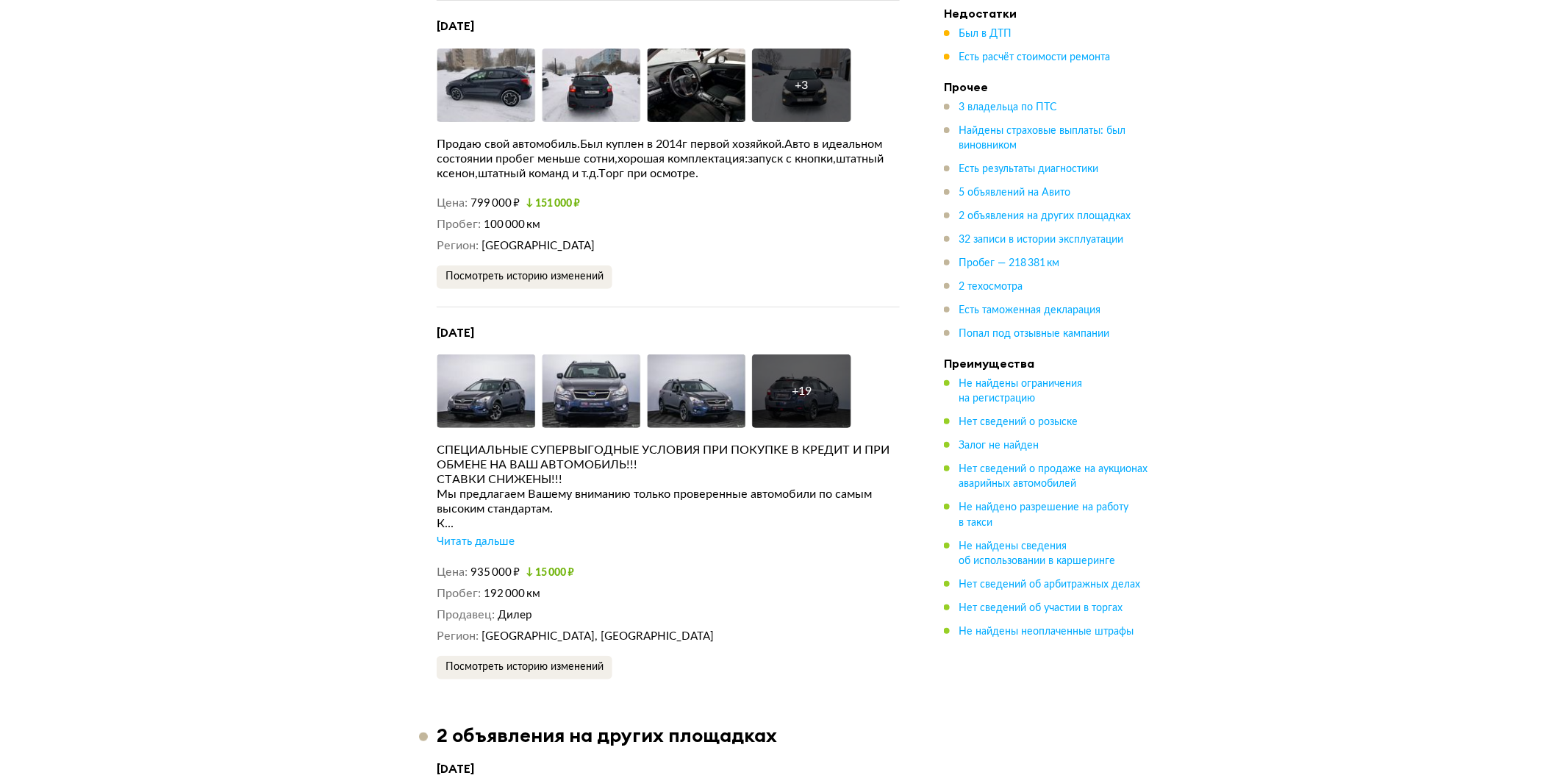
scroll to position [5066, 0]
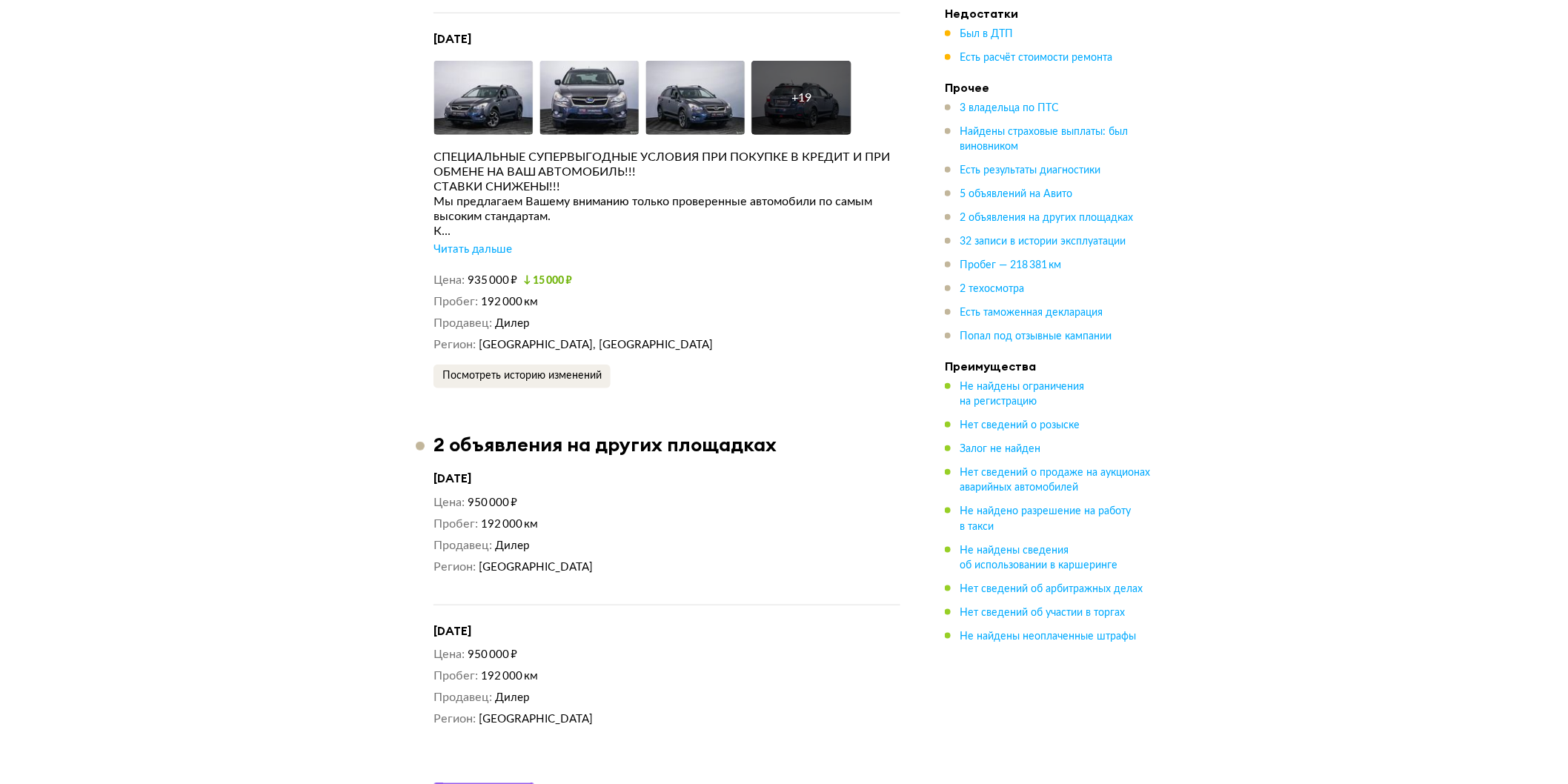
click at [544, 375] on div "[DATE] Увеличить фото Увеличить фото Увеличить фото + 19 Увеличить фото СПЕЦИАЛ…" at bounding box center [666, 209] width 467 height 357
click at [584, 381] on span "Посмотреть историю изменений" at bounding box center [522, 375] width 160 height 10
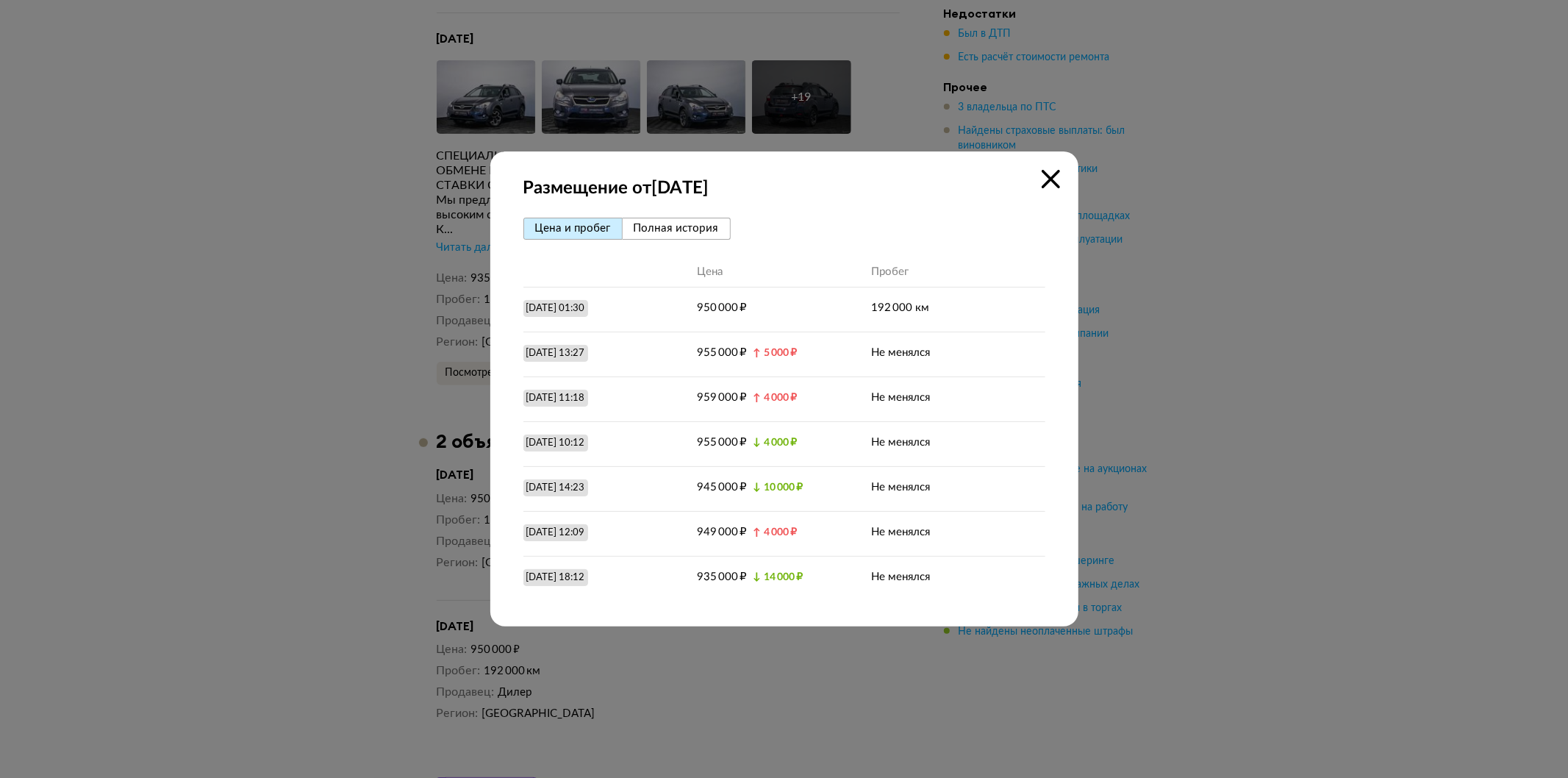
click at [699, 228] on span "Полная история" at bounding box center [677, 229] width 86 height 11
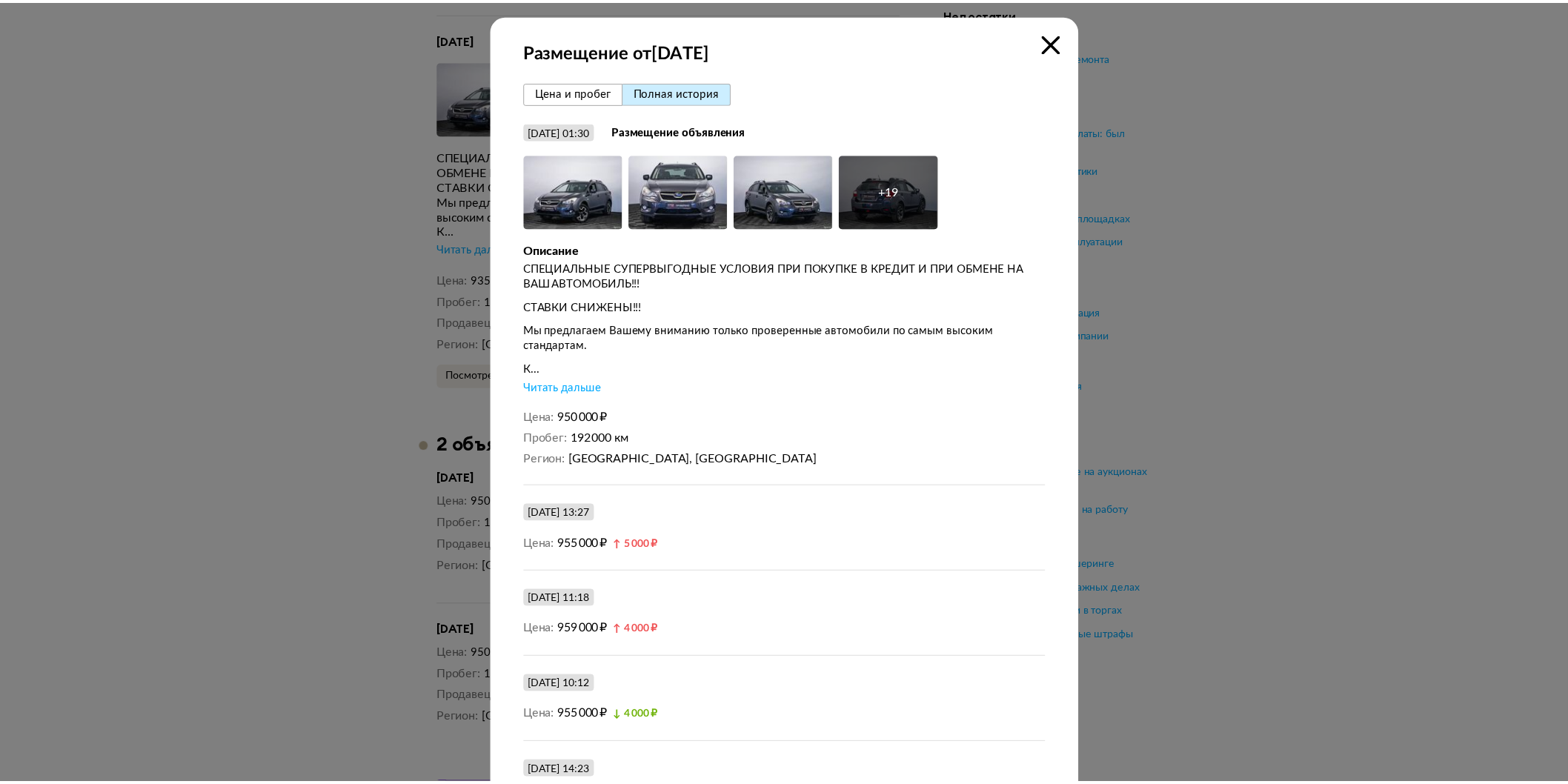
scroll to position [252, 0]
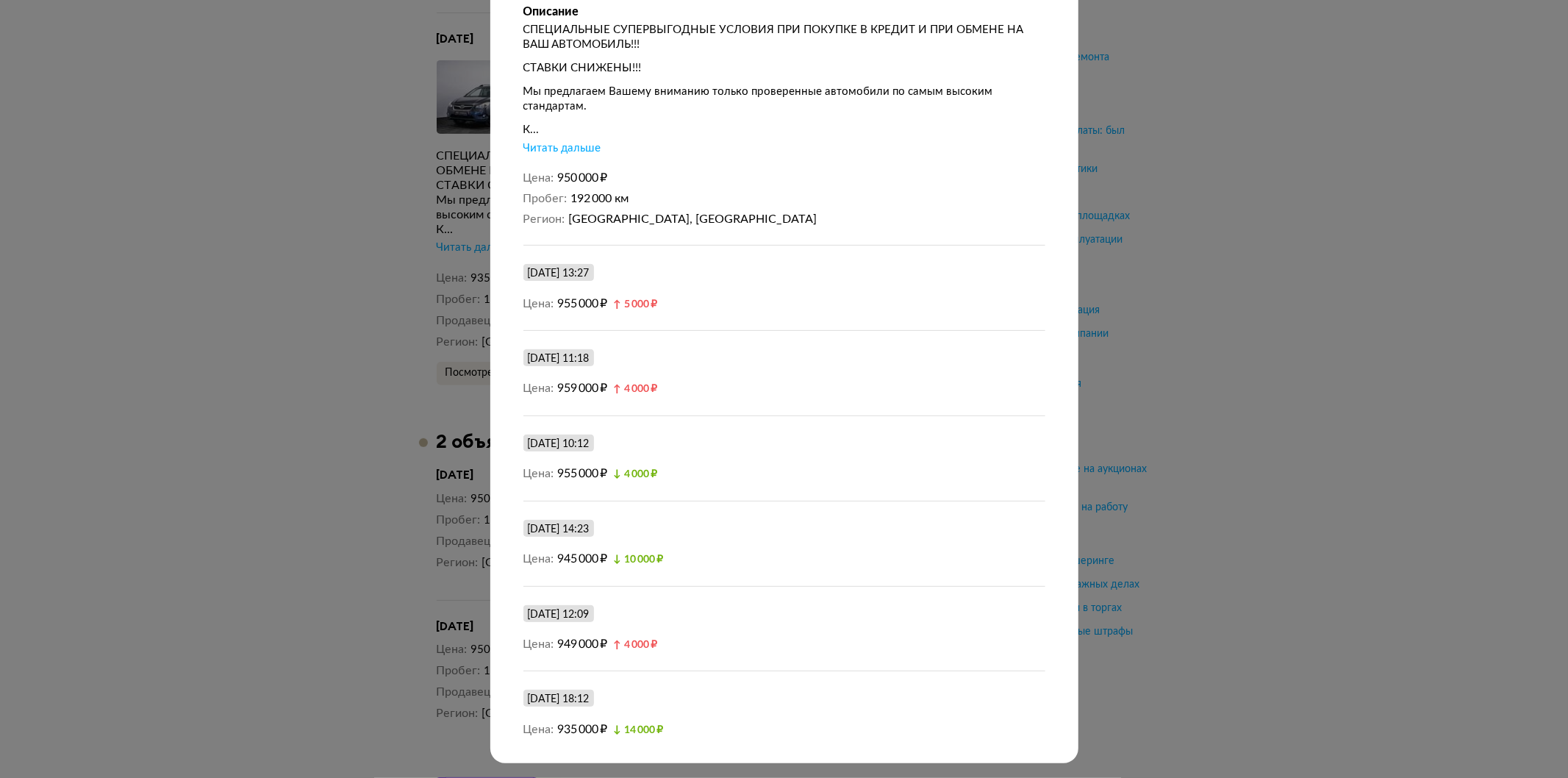
click at [323, 459] on div at bounding box center [784, 152] width 1568 height 778
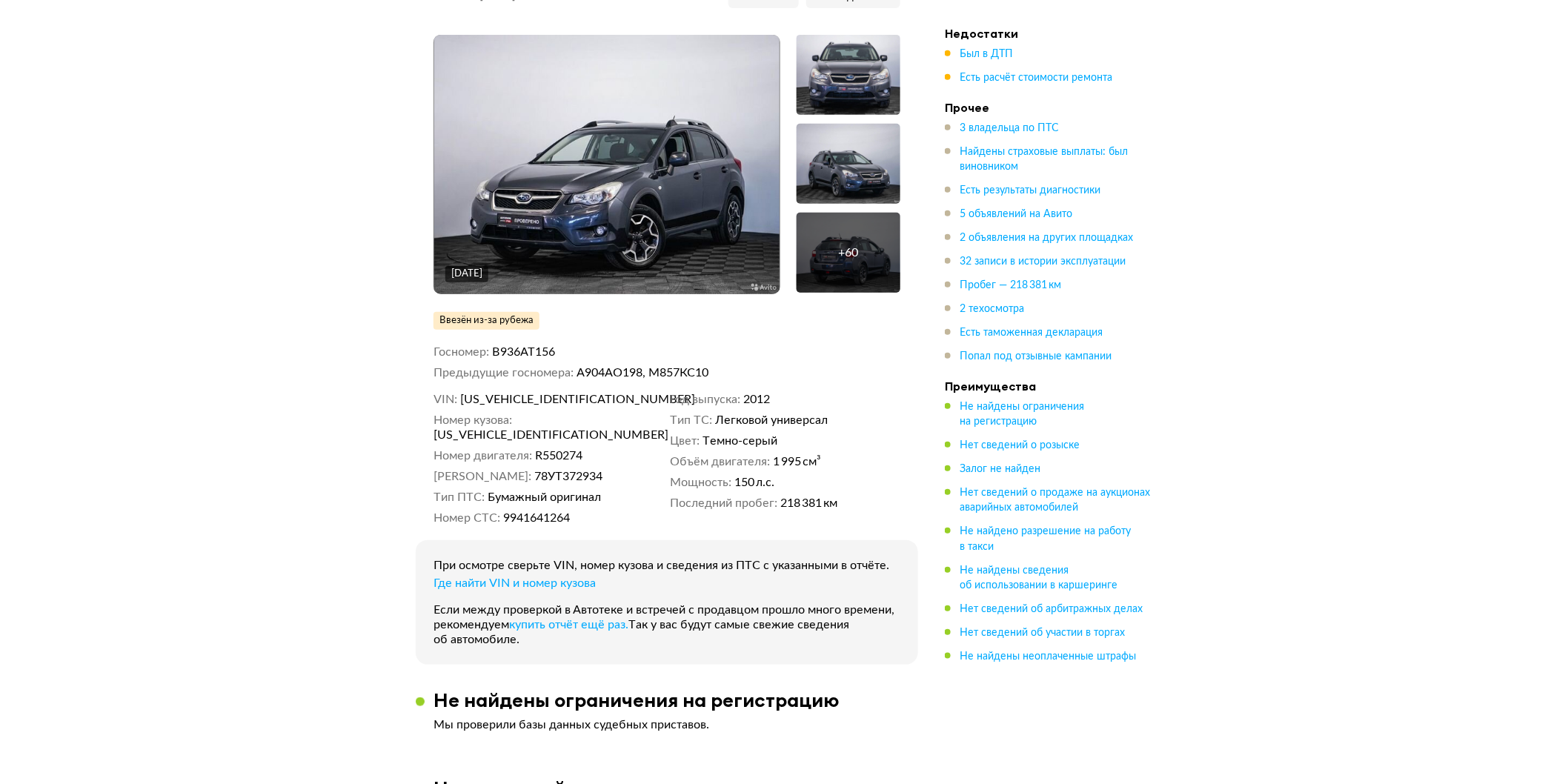
scroll to position [329, 0]
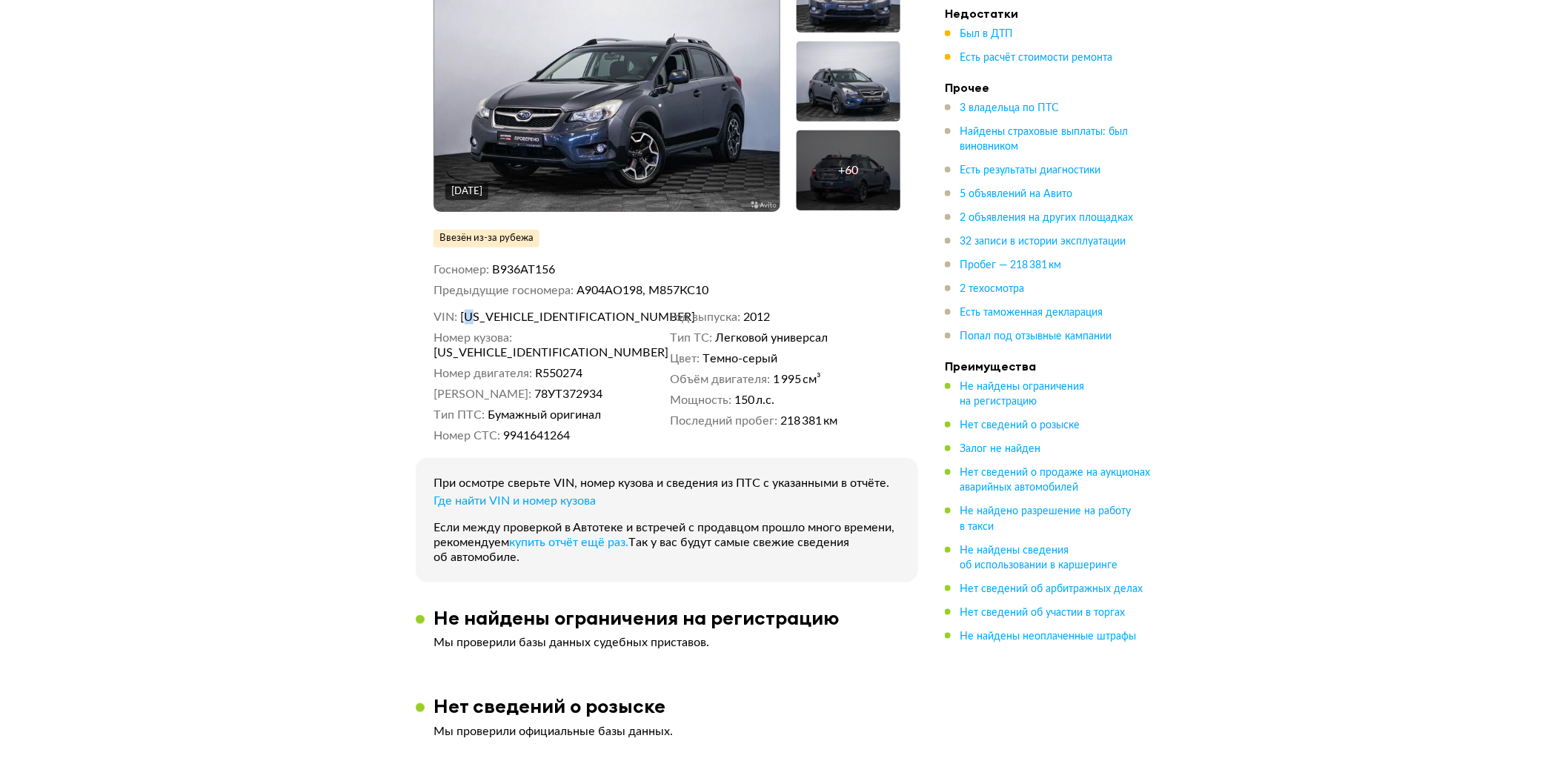
drag, startPoint x: 464, startPoint y: 312, endPoint x: 476, endPoint y: 312, distance: 12.0
click at [476, 312] on span "[US_VEHICLE_IDENTIFICATION_NUMBER]" at bounding box center [546, 317] width 171 height 15
drag, startPoint x: 458, startPoint y: 311, endPoint x: 583, endPoint y: 316, distance: 125.1
click at [583, 316] on dl "VIN [US_VEHICLE_IDENTIFICATION_NUMBER]" at bounding box center [548, 317] width 230 height 15
copy dl "[US_VEHICLE_IDENTIFICATION_NUMBER]"
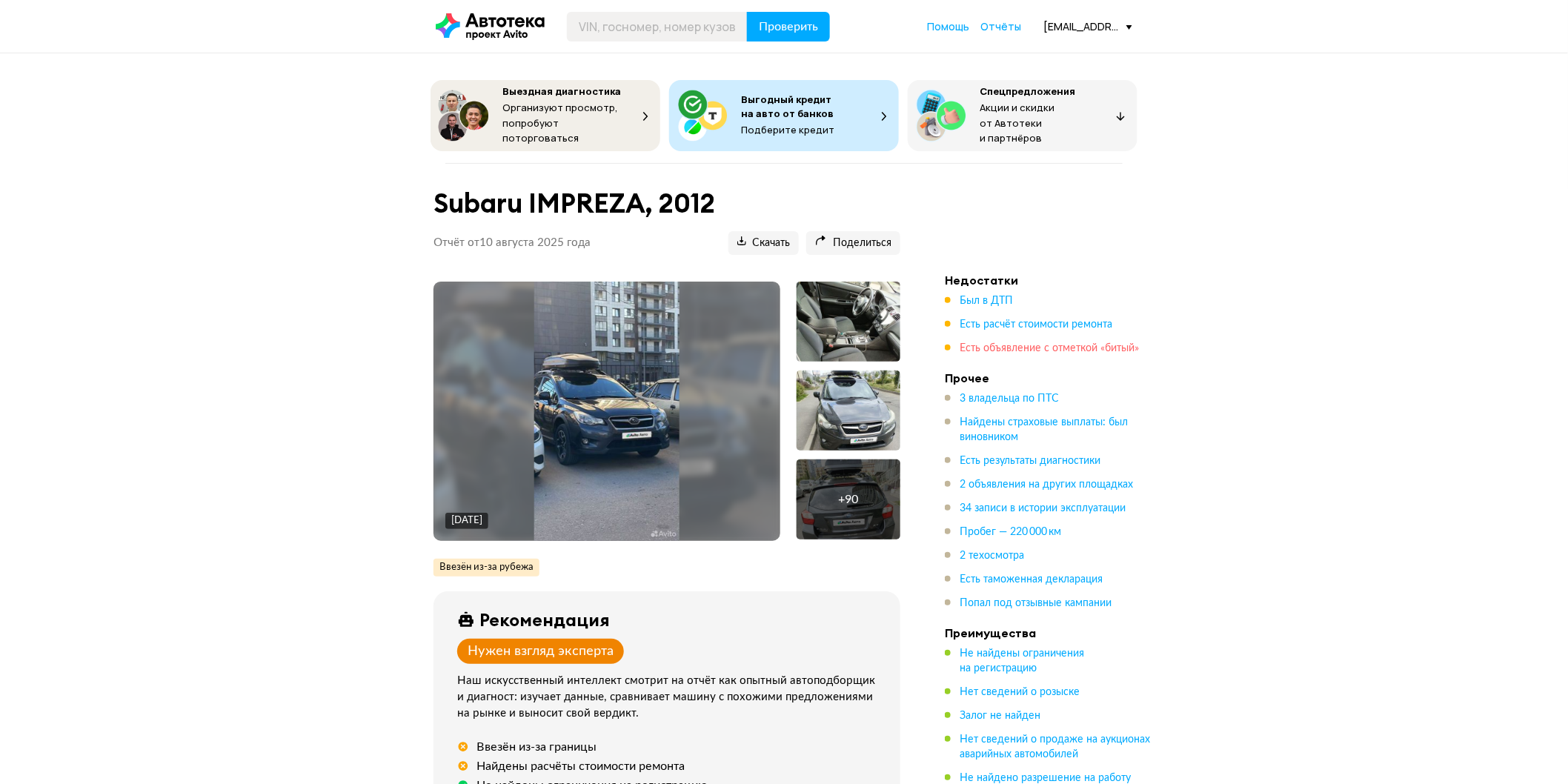
click at [1037, 343] on span "Есть объявление с отметкой «битый»" at bounding box center [1049, 348] width 179 height 10
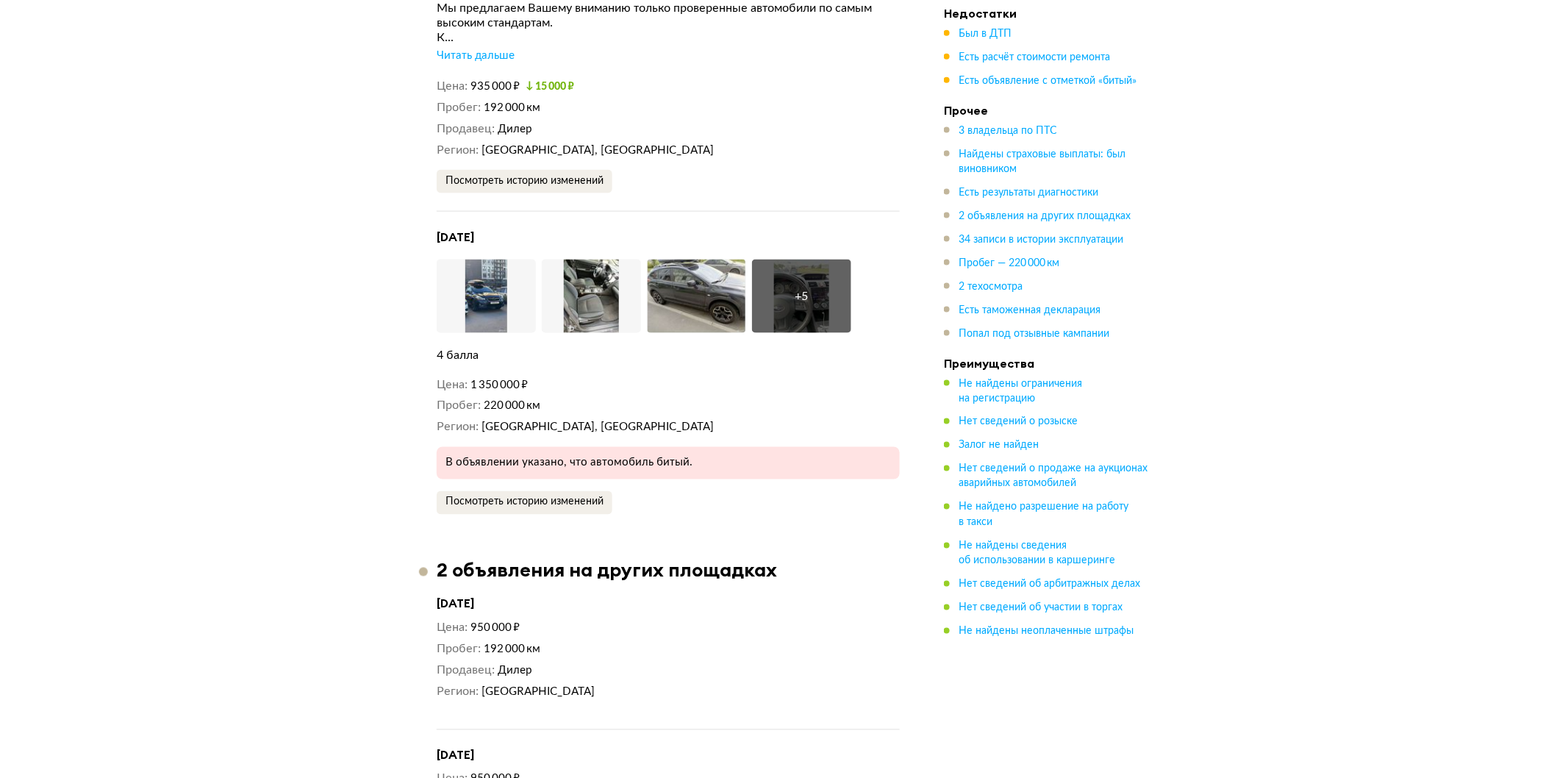
scroll to position [5448, 0]
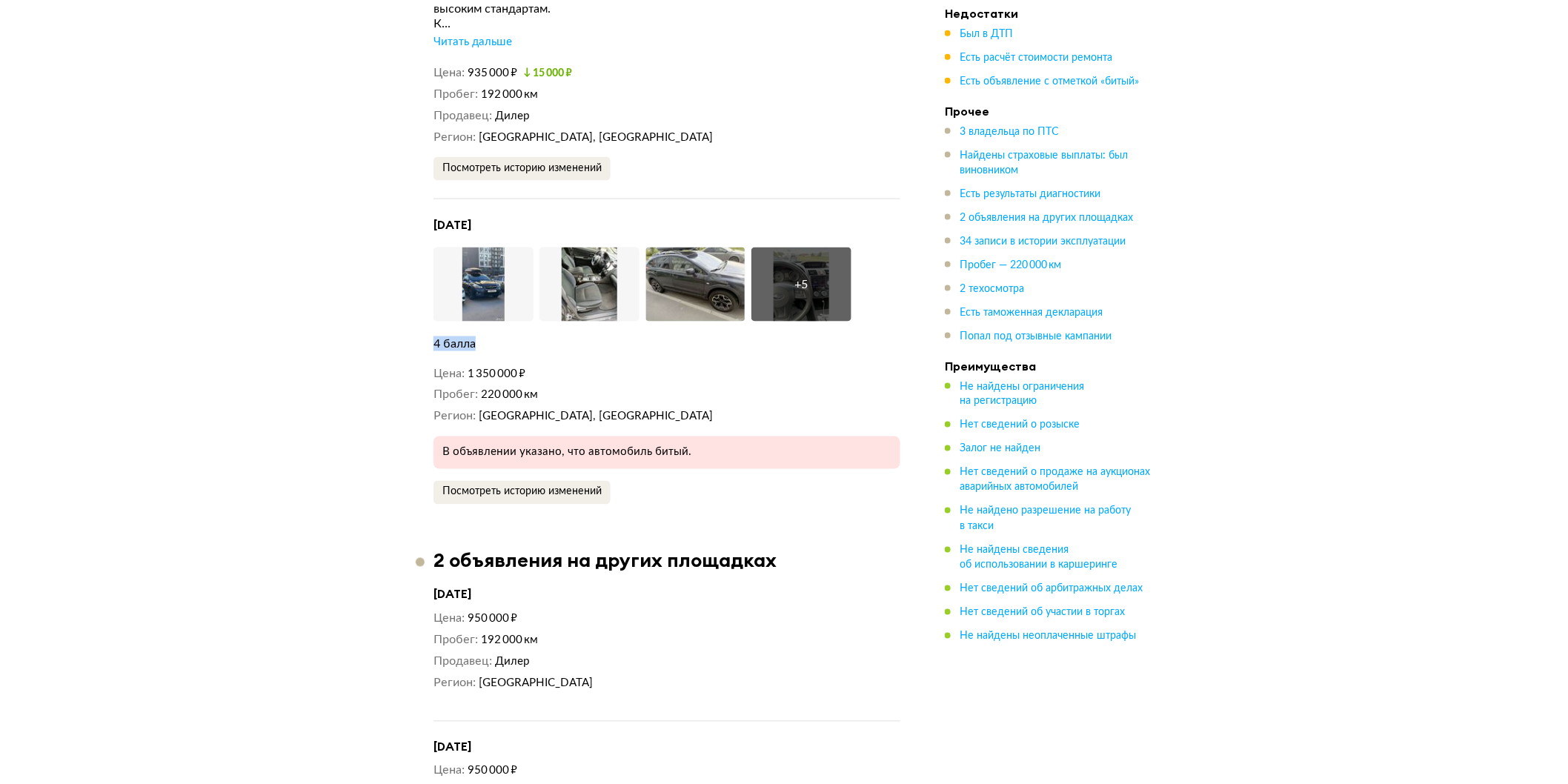
drag, startPoint x: 418, startPoint y: 360, endPoint x: 483, endPoint y: 359, distance: 65.0
click at [521, 498] on span "Посмотреть историю изменений" at bounding box center [522, 491] width 160 height 10
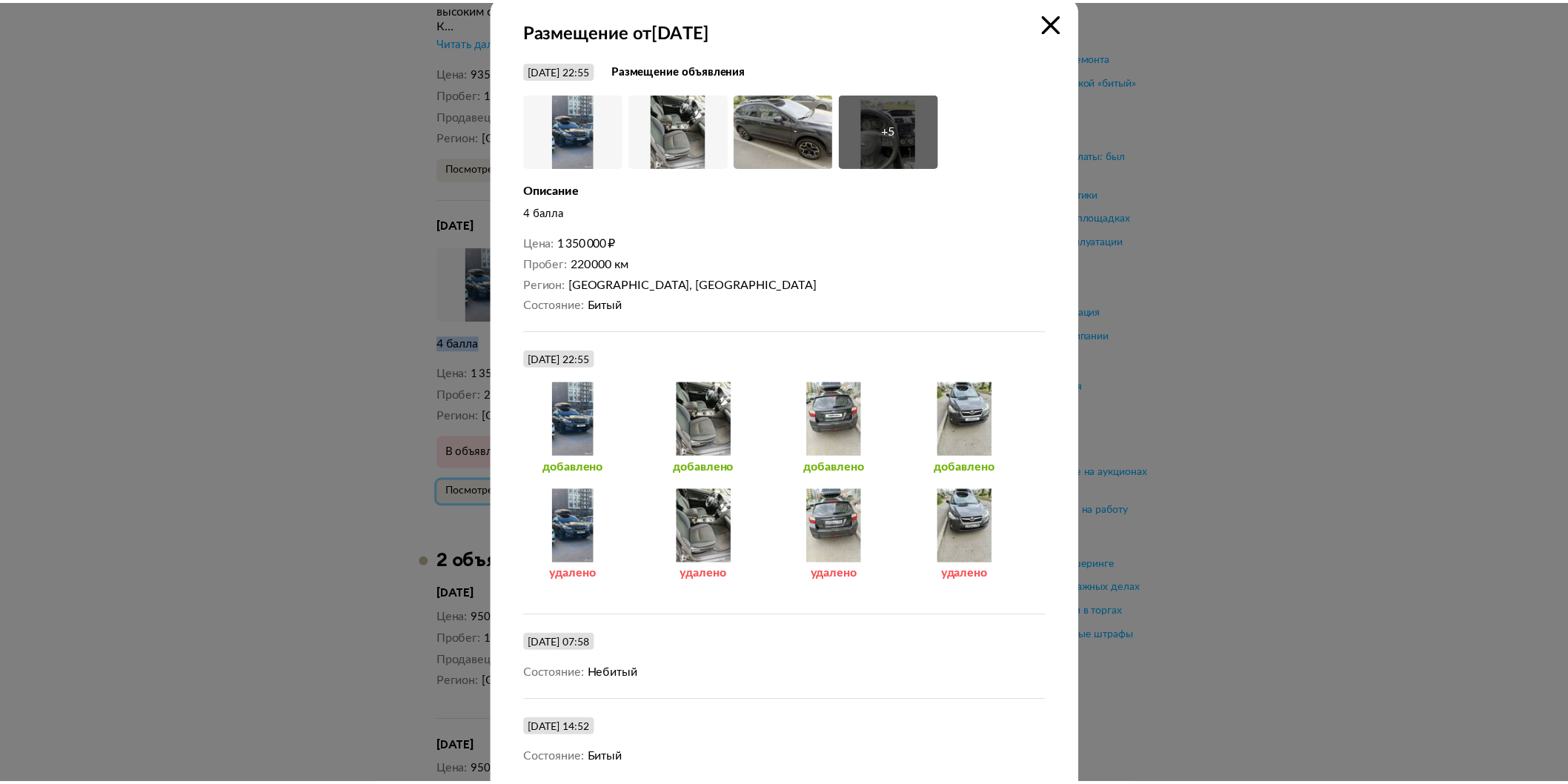
scroll to position [0, 0]
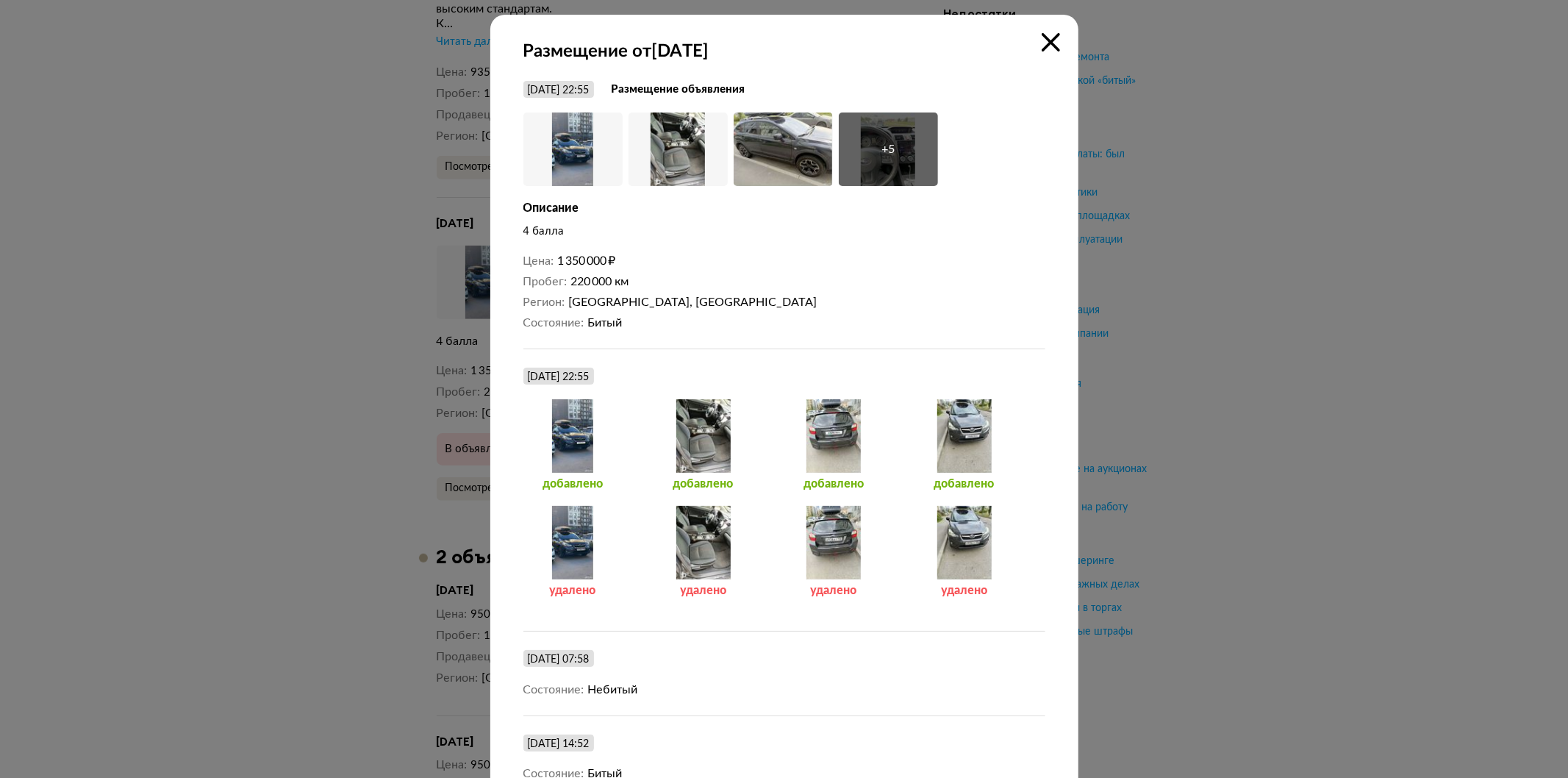
click at [555, 548] on div at bounding box center [573, 542] width 99 height 74
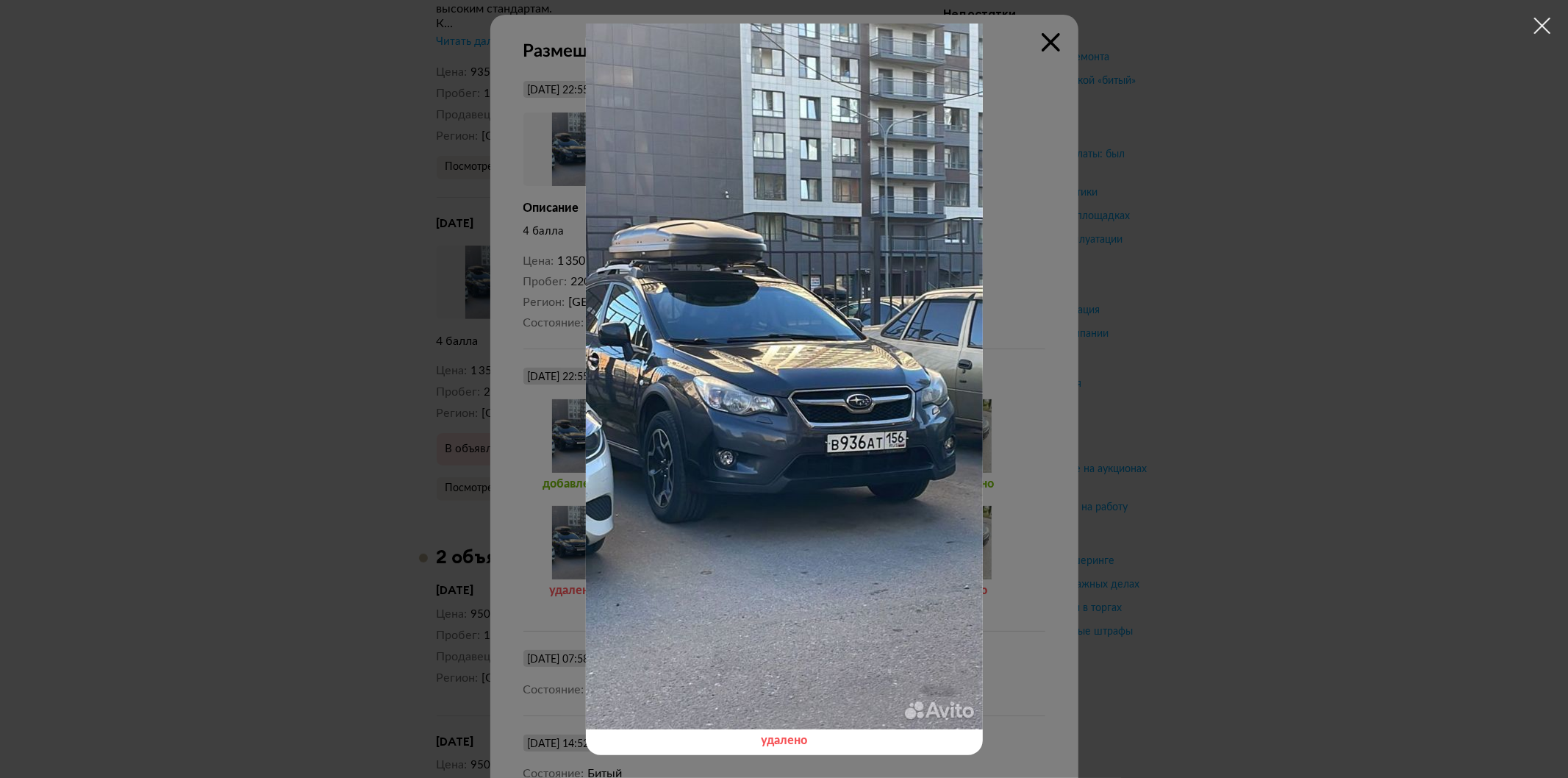
click at [1039, 48] on div at bounding box center [784, 389] width 1568 height 778
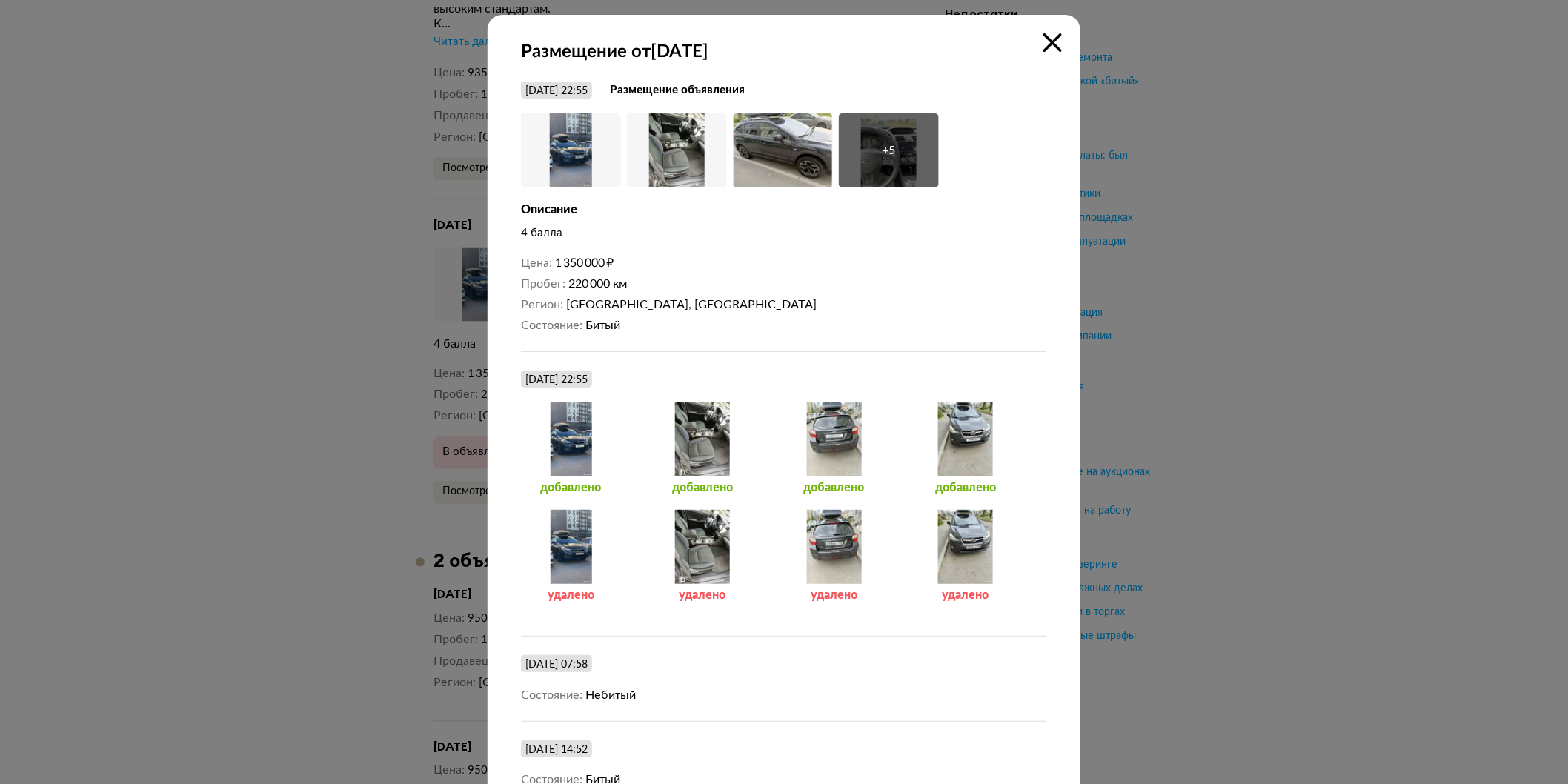
click at [822, 549] on div at bounding box center [834, 546] width 100 height 74
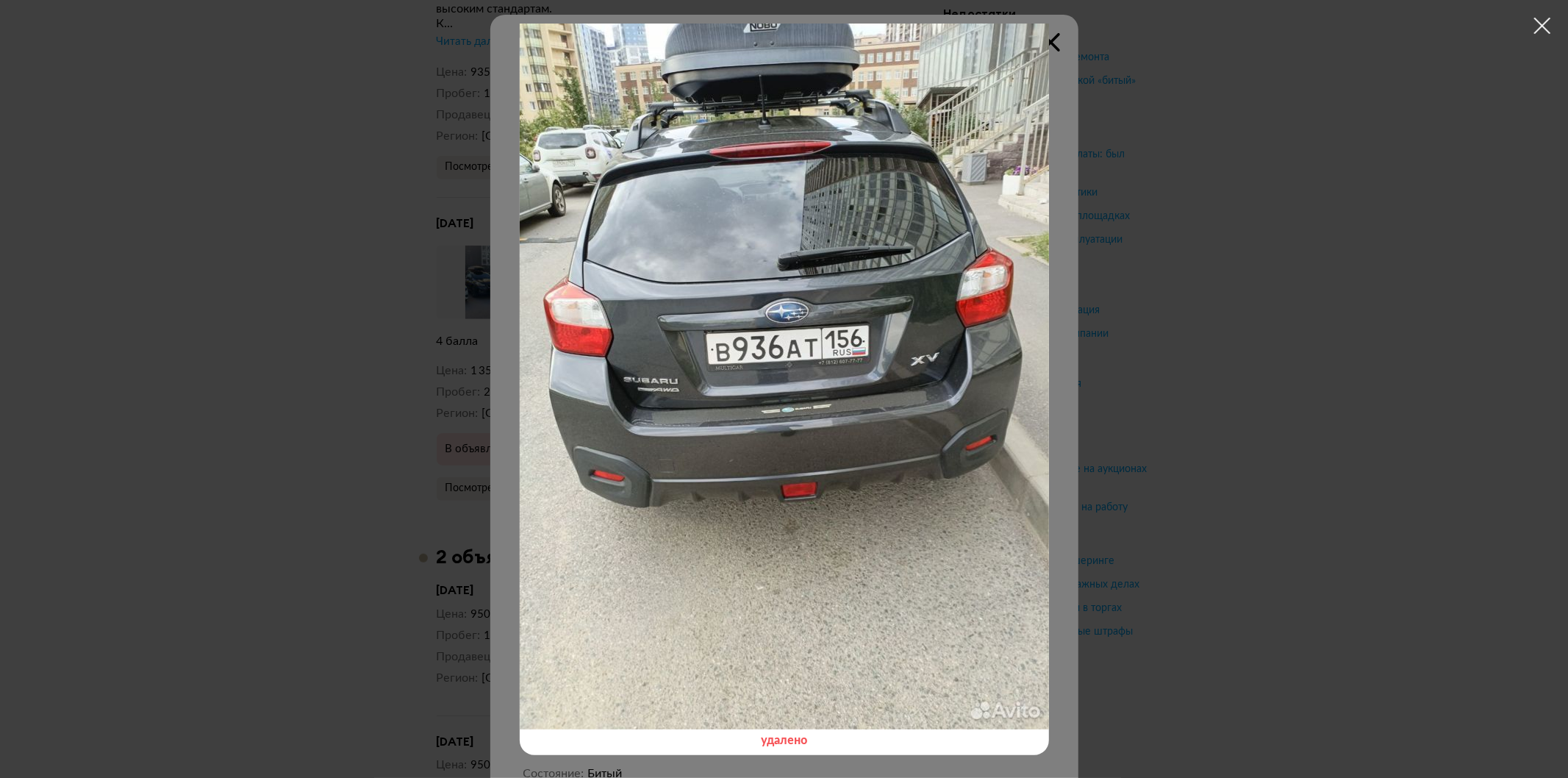
click at [1546, 26] on icon at bounding box center [1543, 26] width 22 height 22
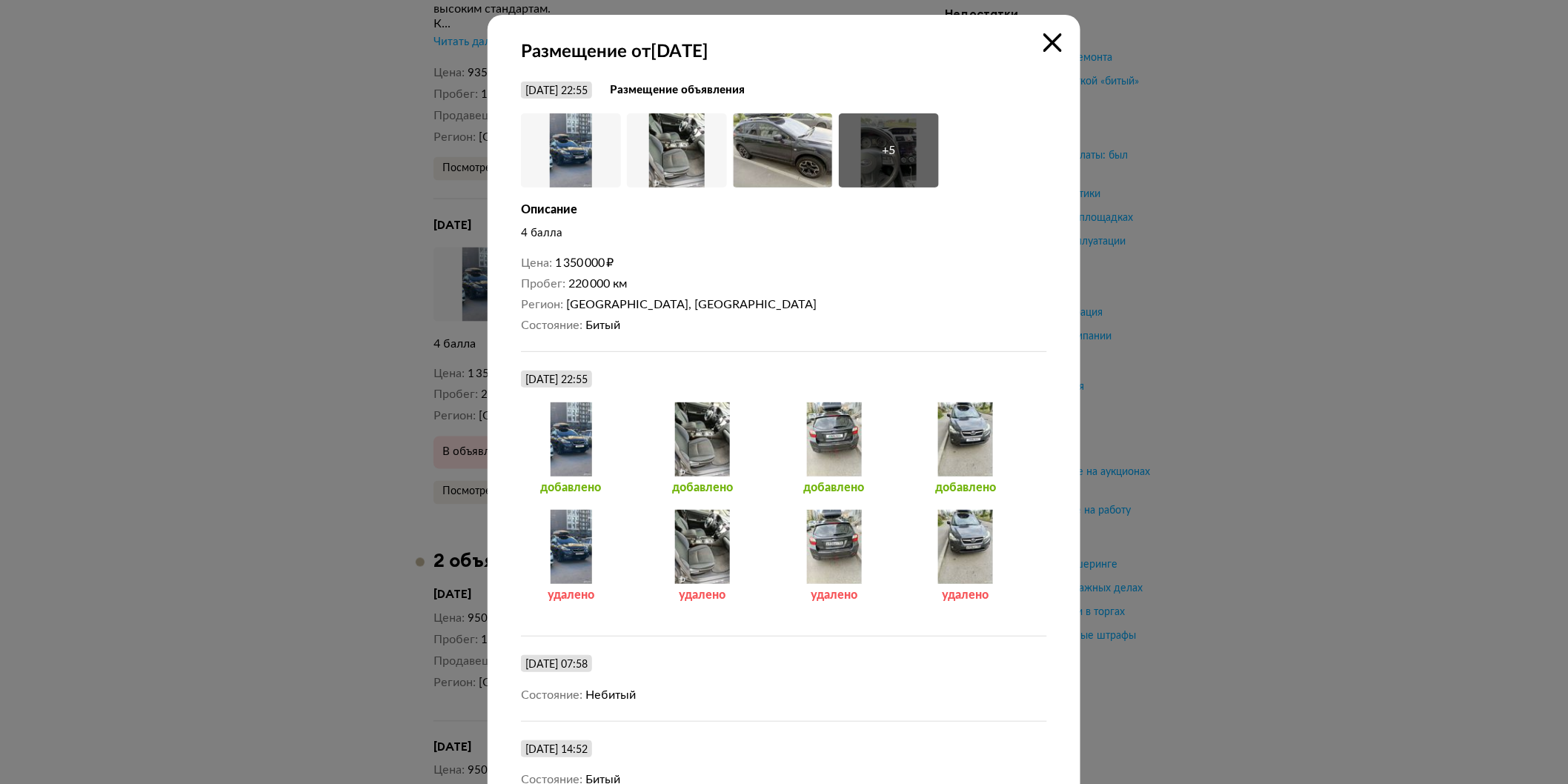
click at [986, 454] on div at bounding box center [966, 439] width 100 height 74
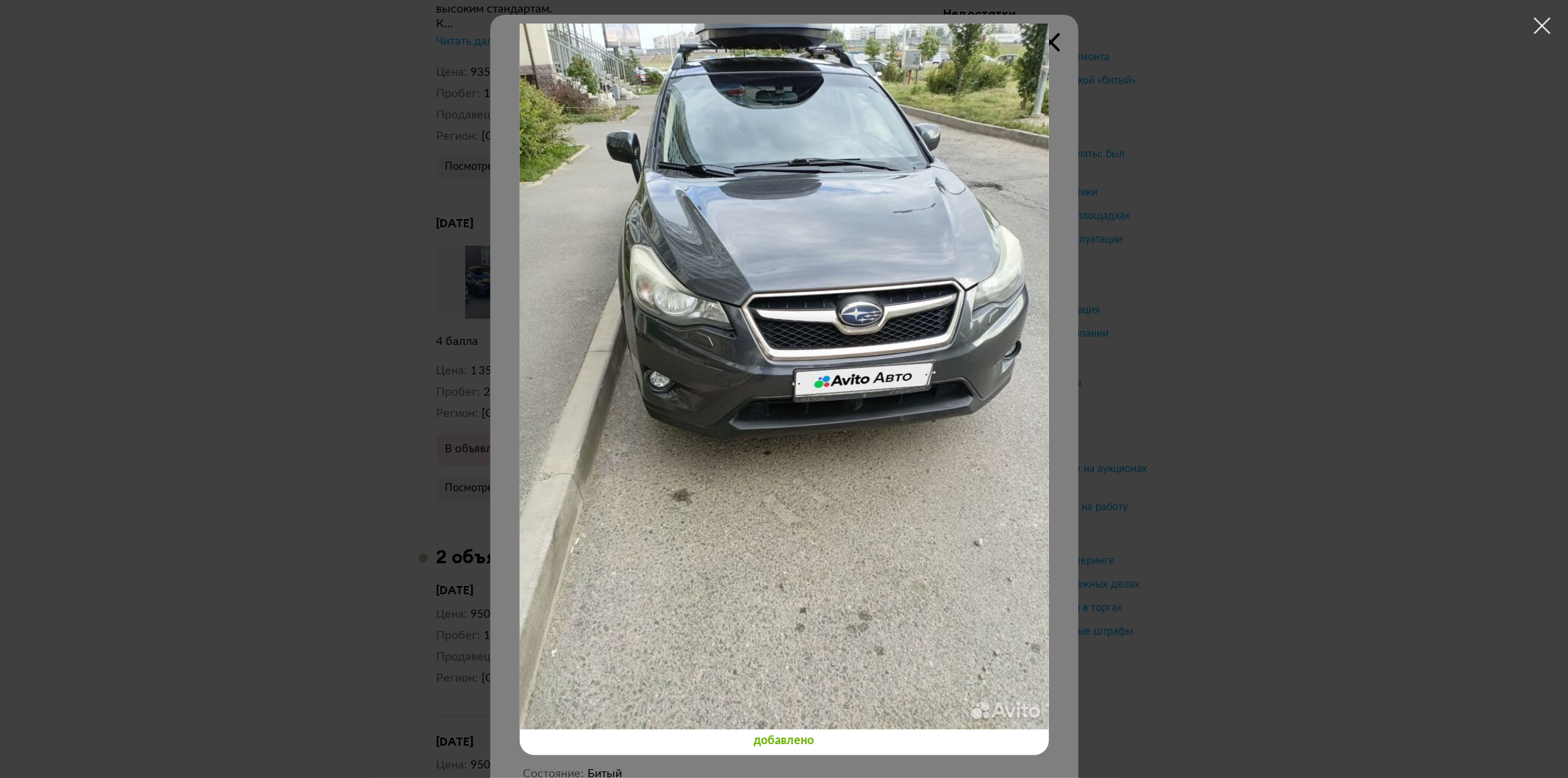
click at [1543, 26] on icon at bounding box center [1543, 26] width 22 height 22
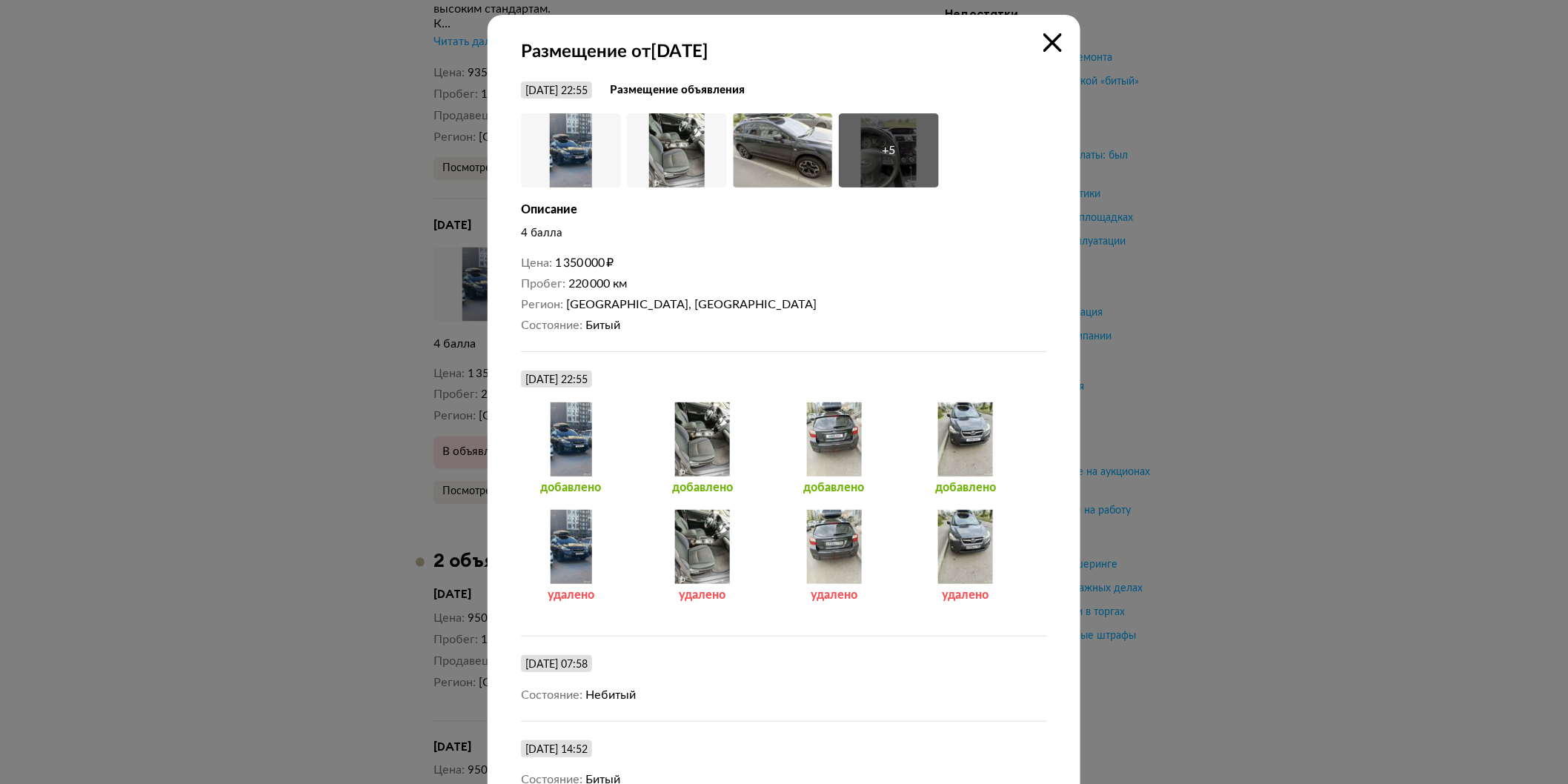
click at [756, 453] on div "добавлено" at bounding box center [719, 455] width 132 height 107
click at [824, 443] on div at bounding box center [834, 439] width 100 height 74
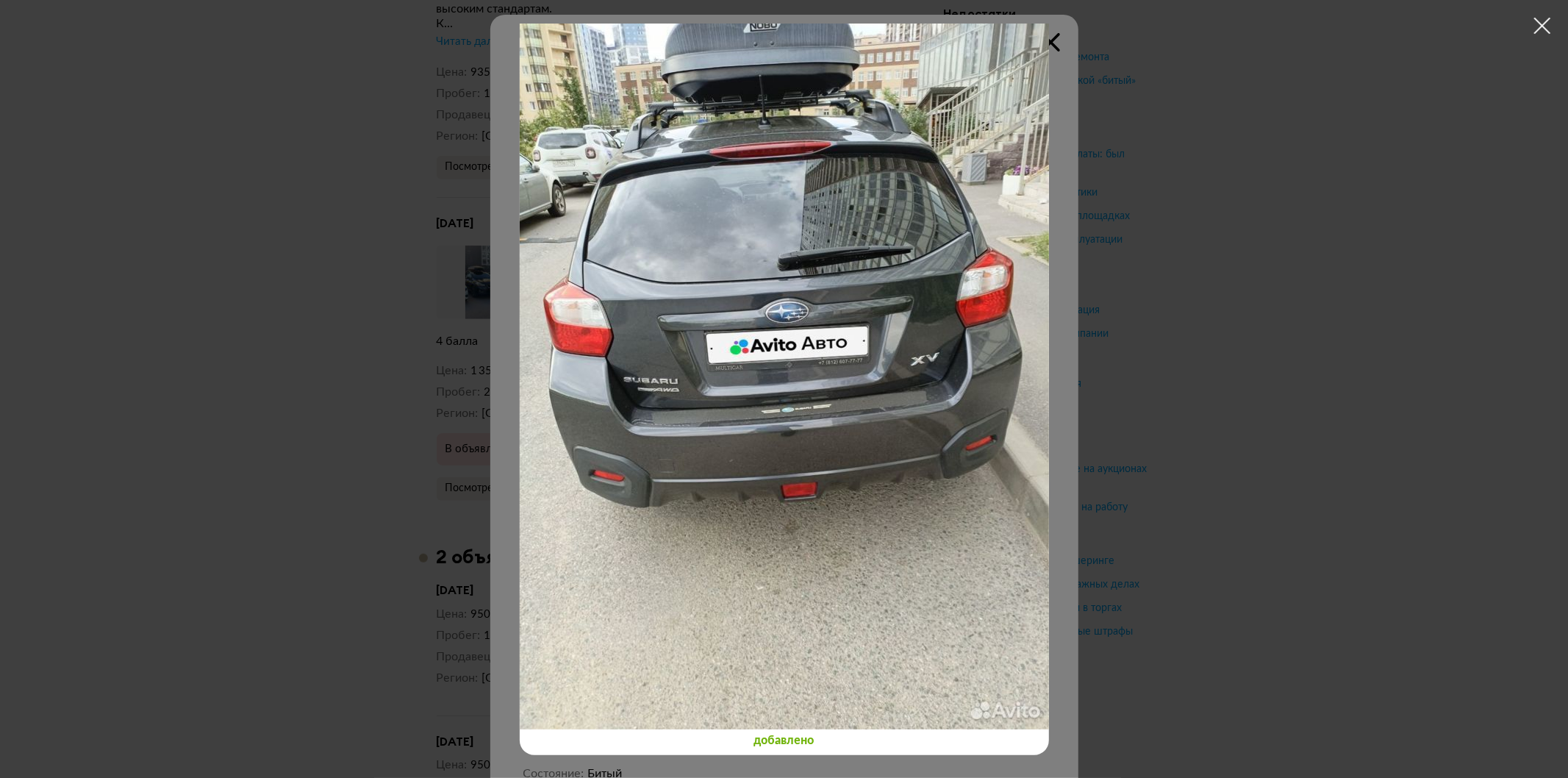
click at [1546, 28] on div "добавлено" at bounding box center [784, 389] width 1568 height 778
click at [1546, 28] on icon at bounding box center [1543, 26] width 22 height 22
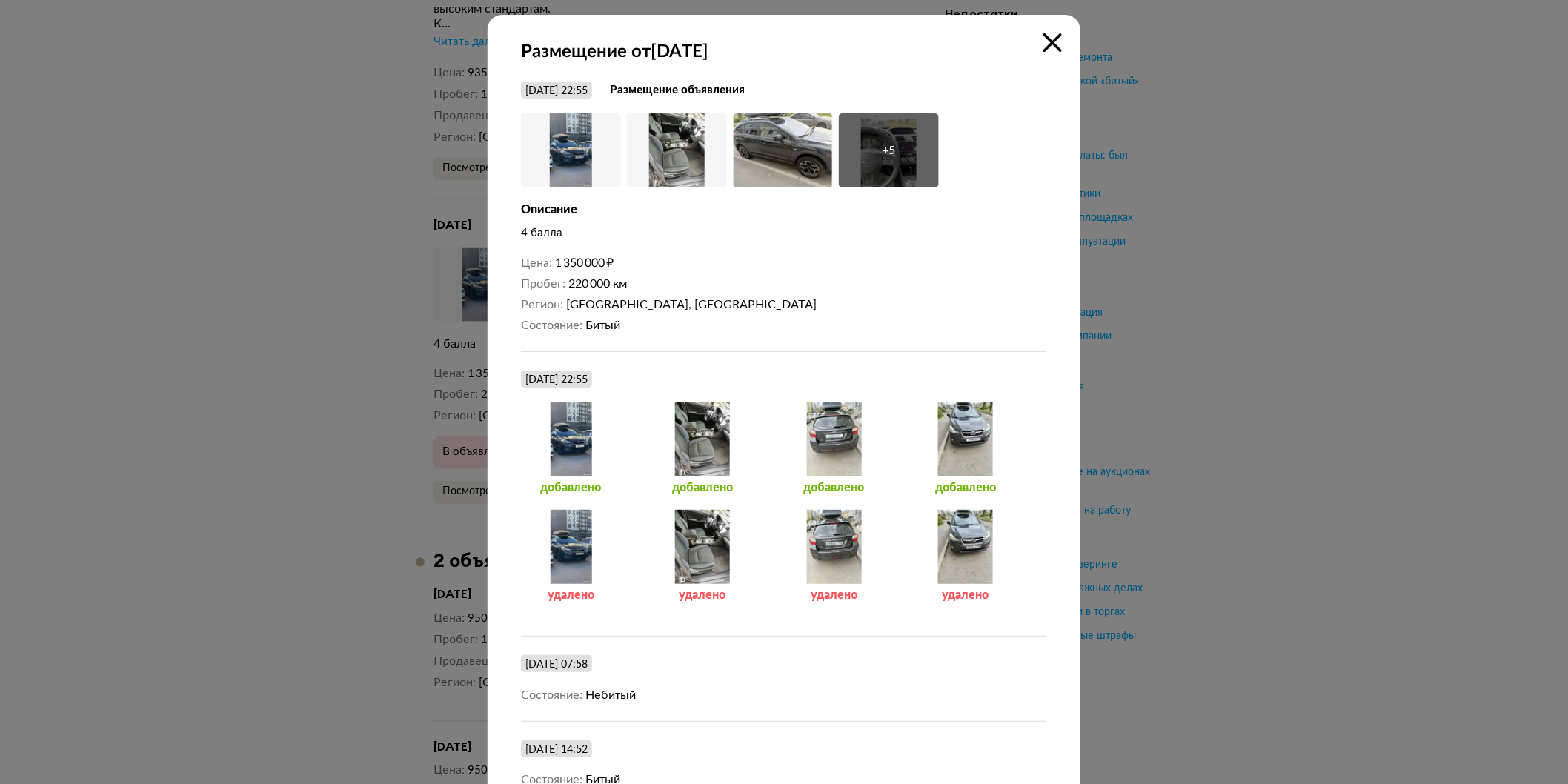
click at [540, 472] on div at bounding box center [571, 439] width 100 height 74
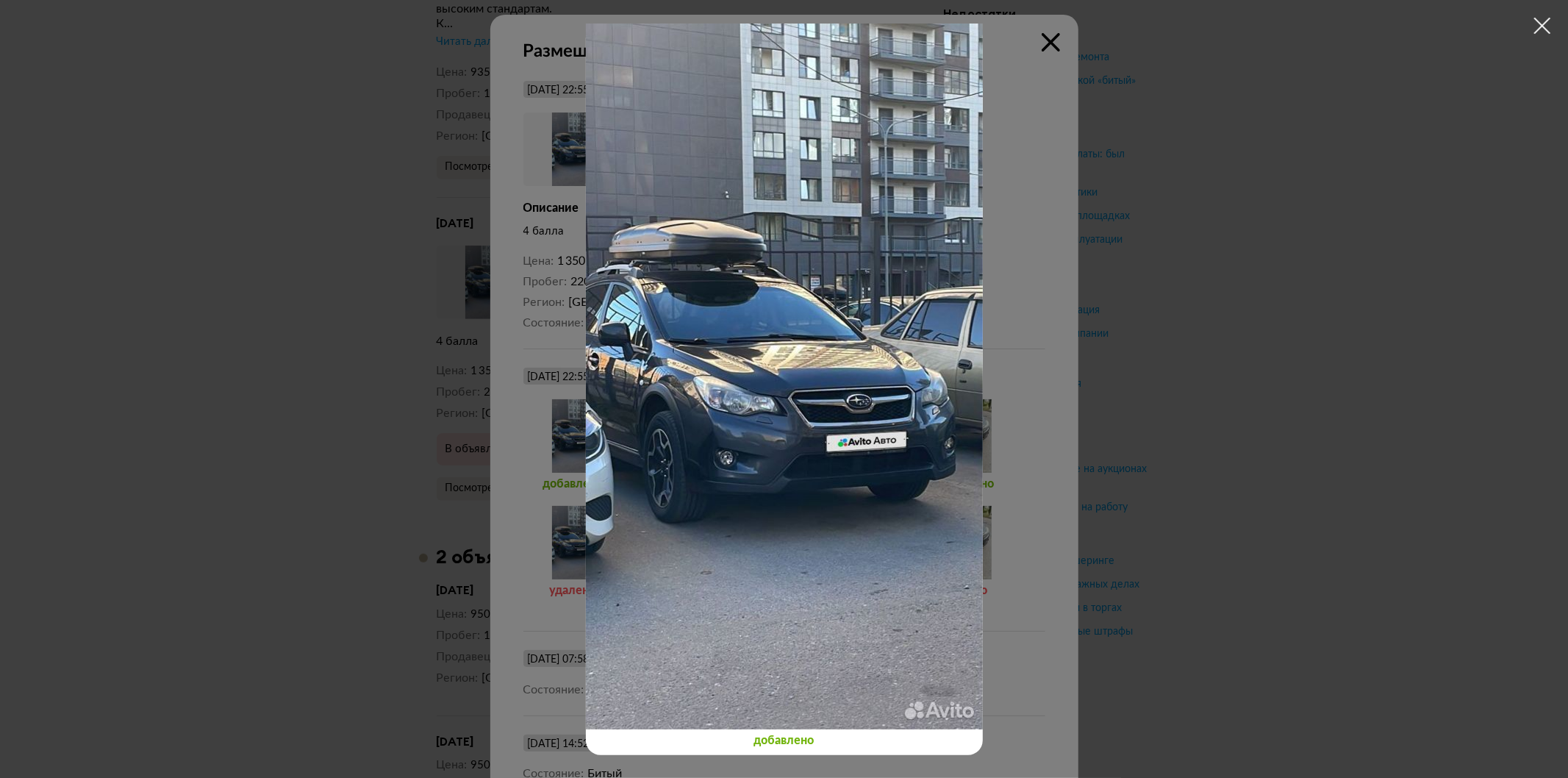
click at [1532, 23] on icon at bounding box center [1543, 26] width 22 height 22
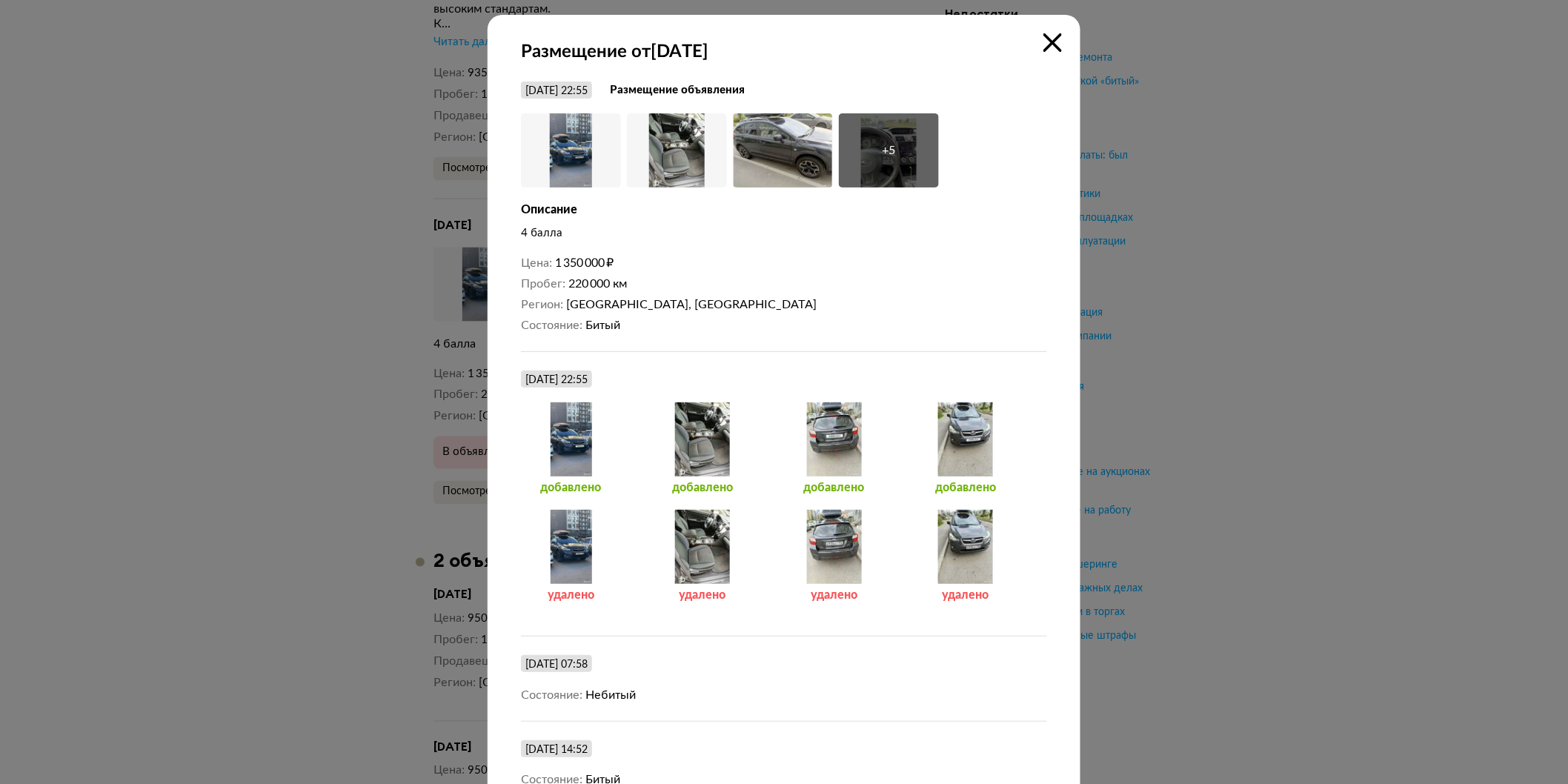
click at [589, 548] on div at bounding box center [571, 546] width 100 height 74
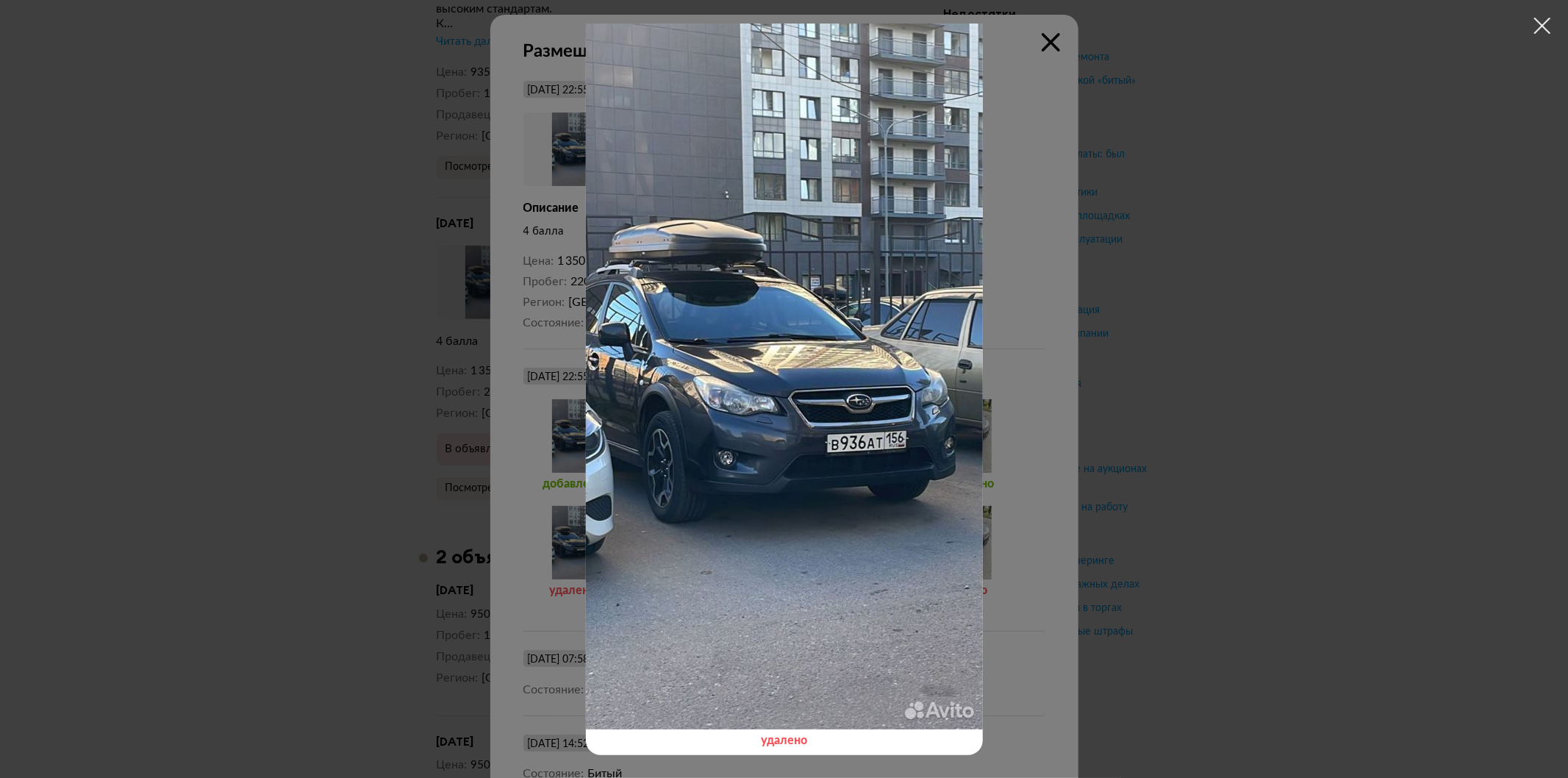
drag, startPoint x: 1546, startPoint y: 16, endPoint x: 1538, endPoint y: 37, distance: 22.5
click at [1544, 16] on icon at bounding box center [1543, 26] width 22 height 22
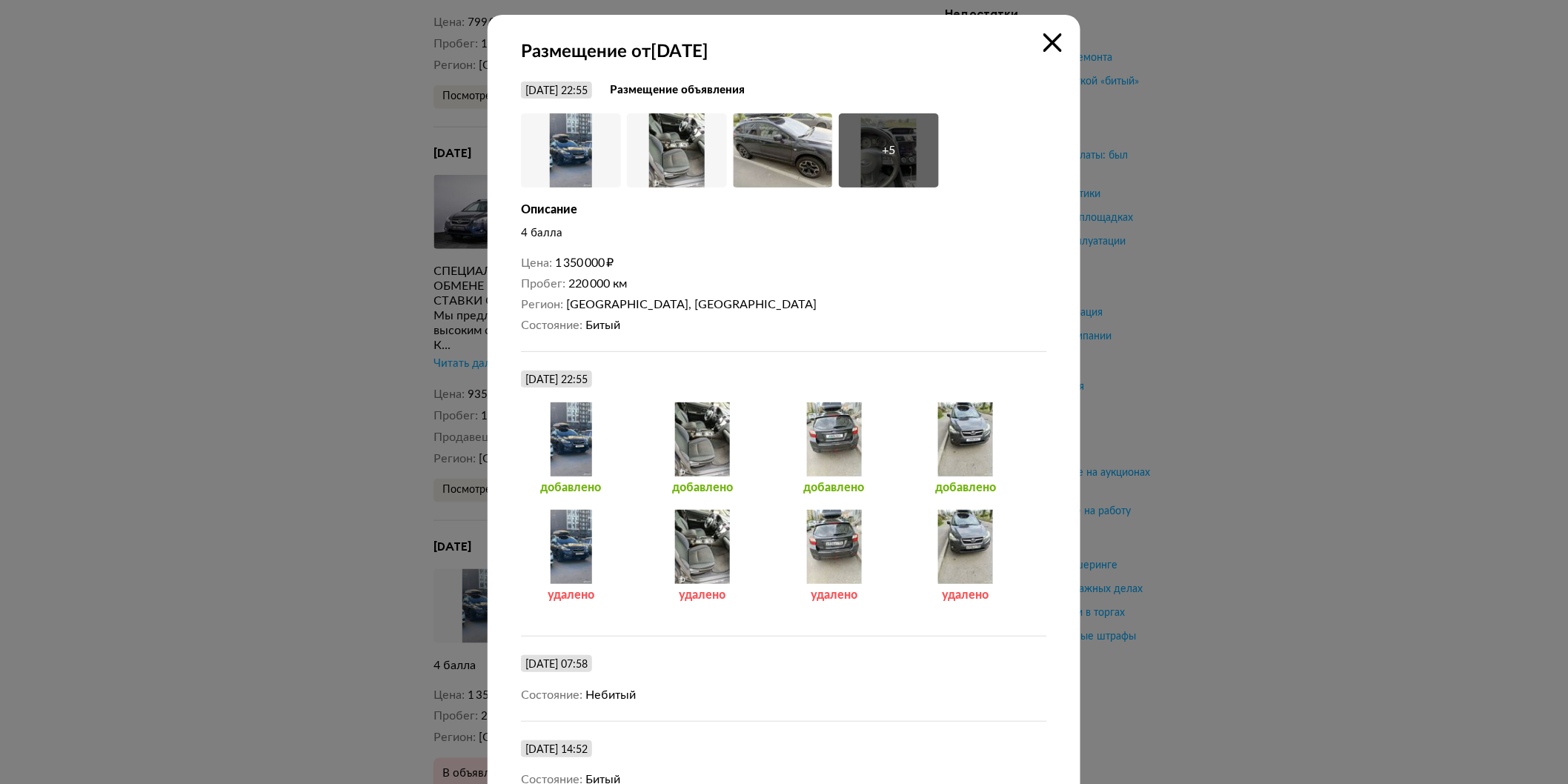
scroll to position [5160, 0]
click at [547, 172] on button "Увеличить фото" at bounding box center [569, 173] width 96 height 29
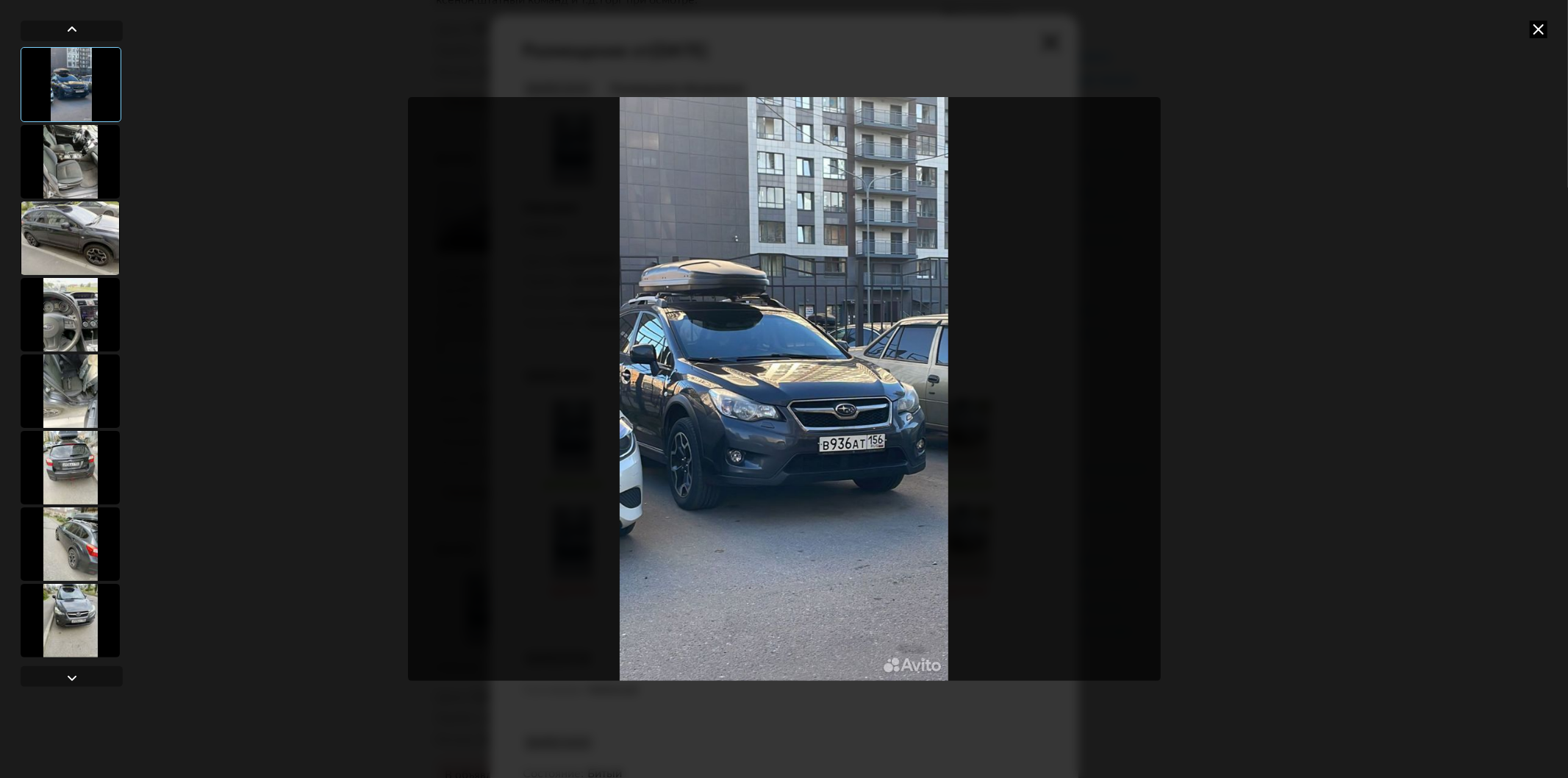
click at [1534, 29] on icon at bounding box center [1538, 29] width 17 height 17
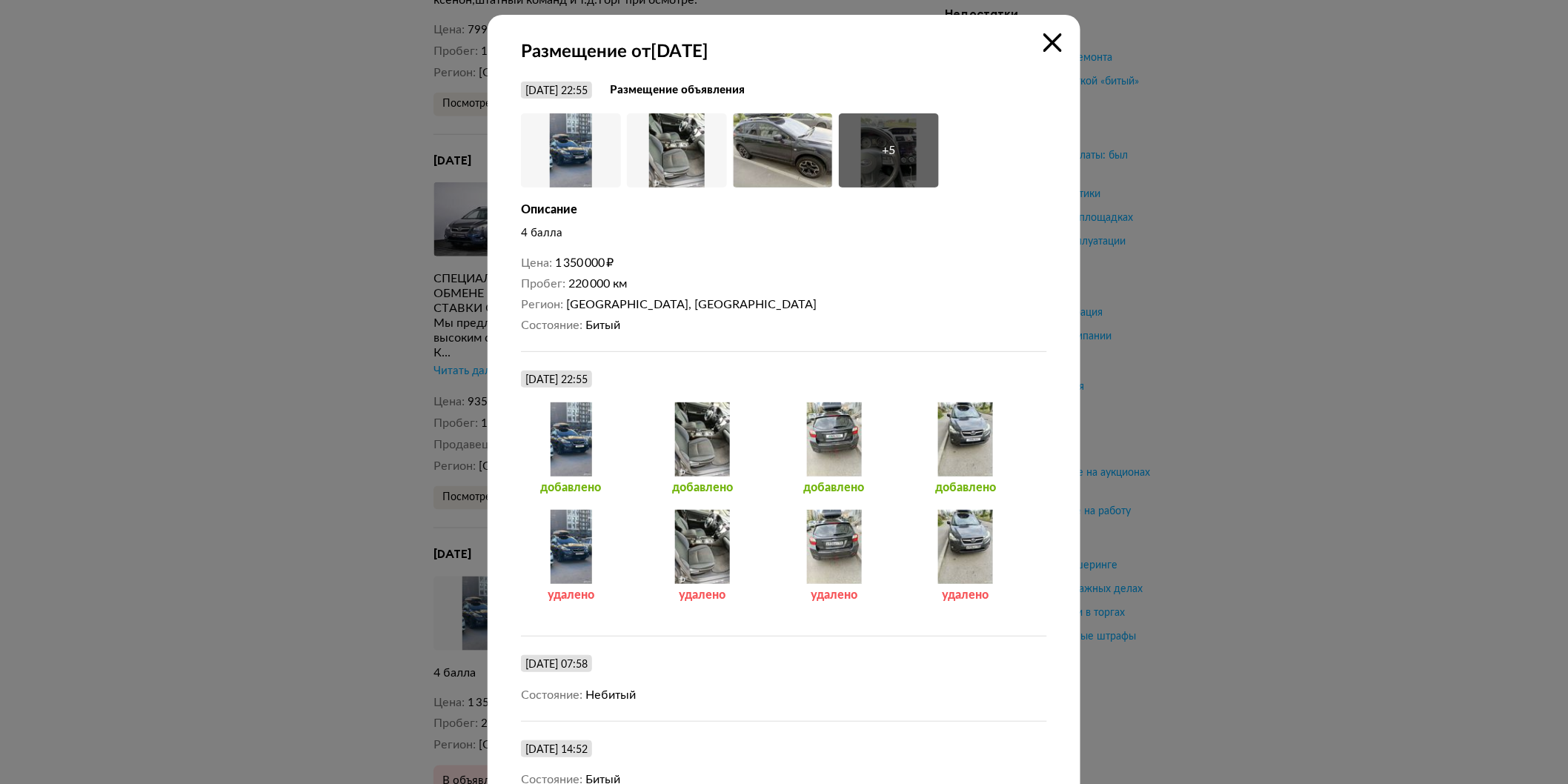
click at [864, 160] on div "+ 5" at bounding box center [889, 151] width 100 height 74
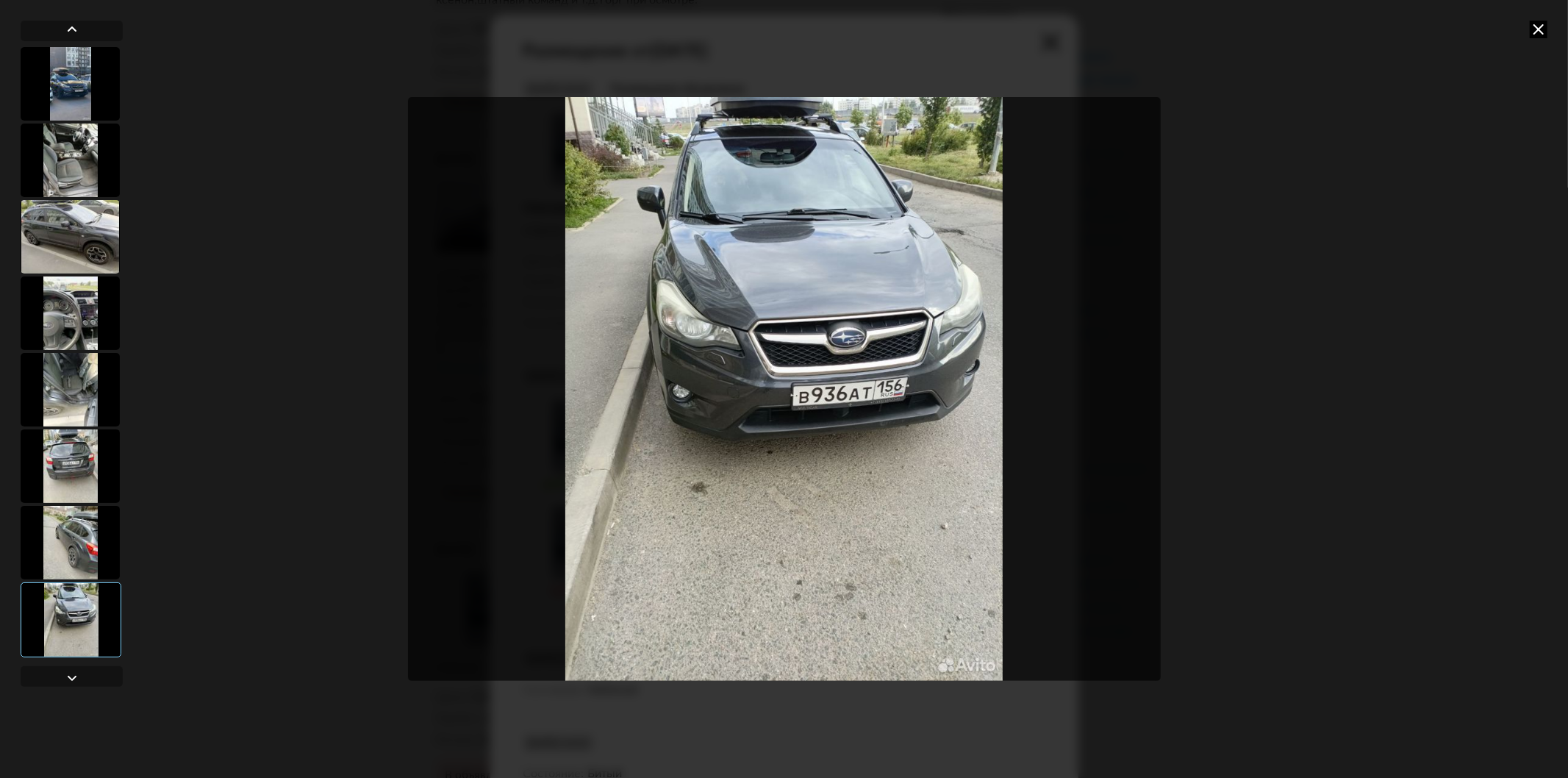
click at [1541, 26] on icon at bounding box center [1538, 29] width 17 height 17
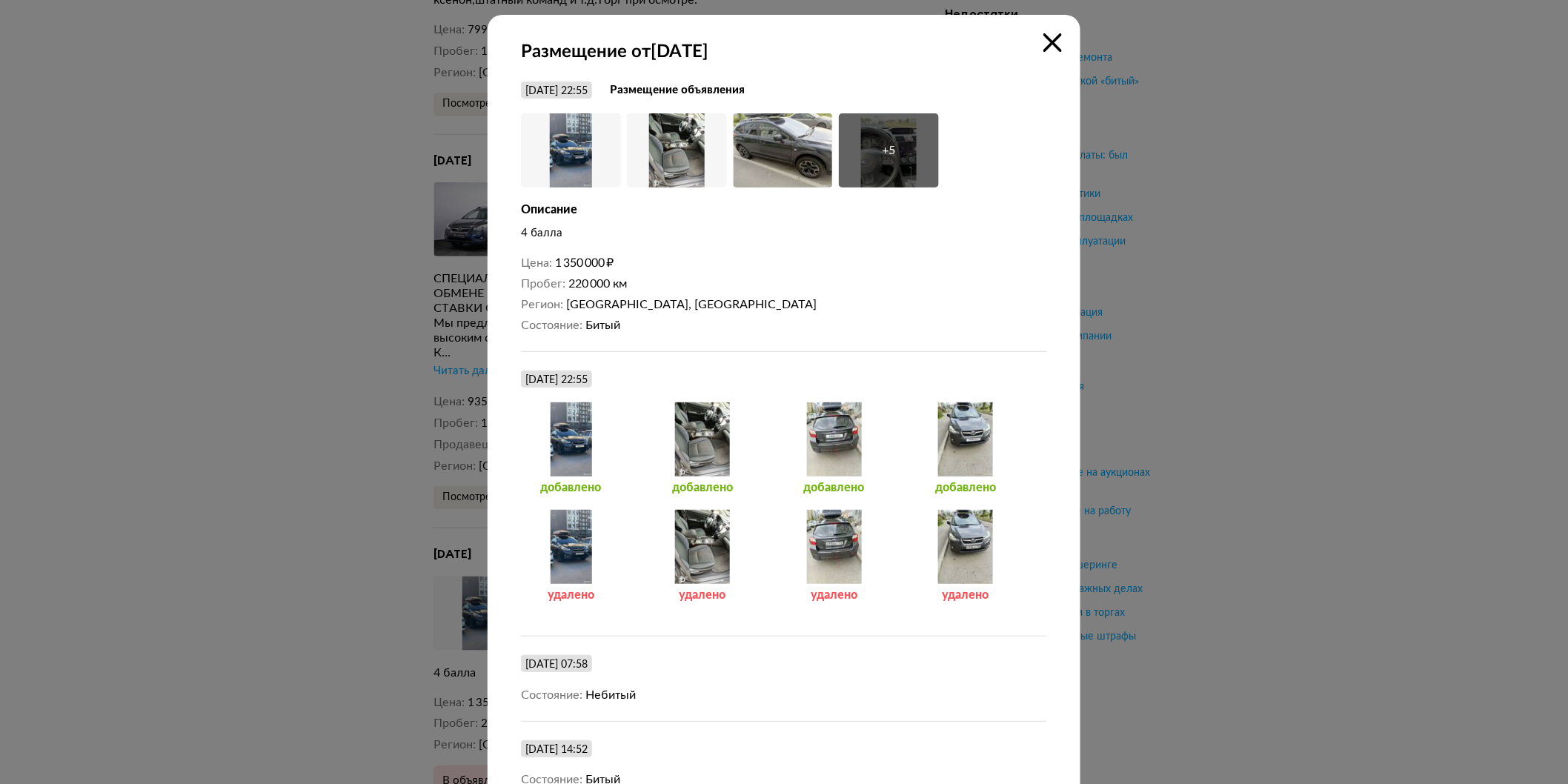
drag, startPoint x: 1049, startPoint y: 28, endPoint x: 1040, endPoint y: 40, distance: 15.0
click at [1048, 31] on div "Размещение от 28 июня 2024 года 28 июня 2024 г. 22:55 Размещение объявления Уве…" at bounding box center [784, 456] width 593 height 883
click at [1036, 46] on strong "Размещение от 28 июня 2024 года" at bounding box center [784, 51] width 526 height 22
click at [1054, 47] on icon at bounding box center [1053, 42] width 18 height 18
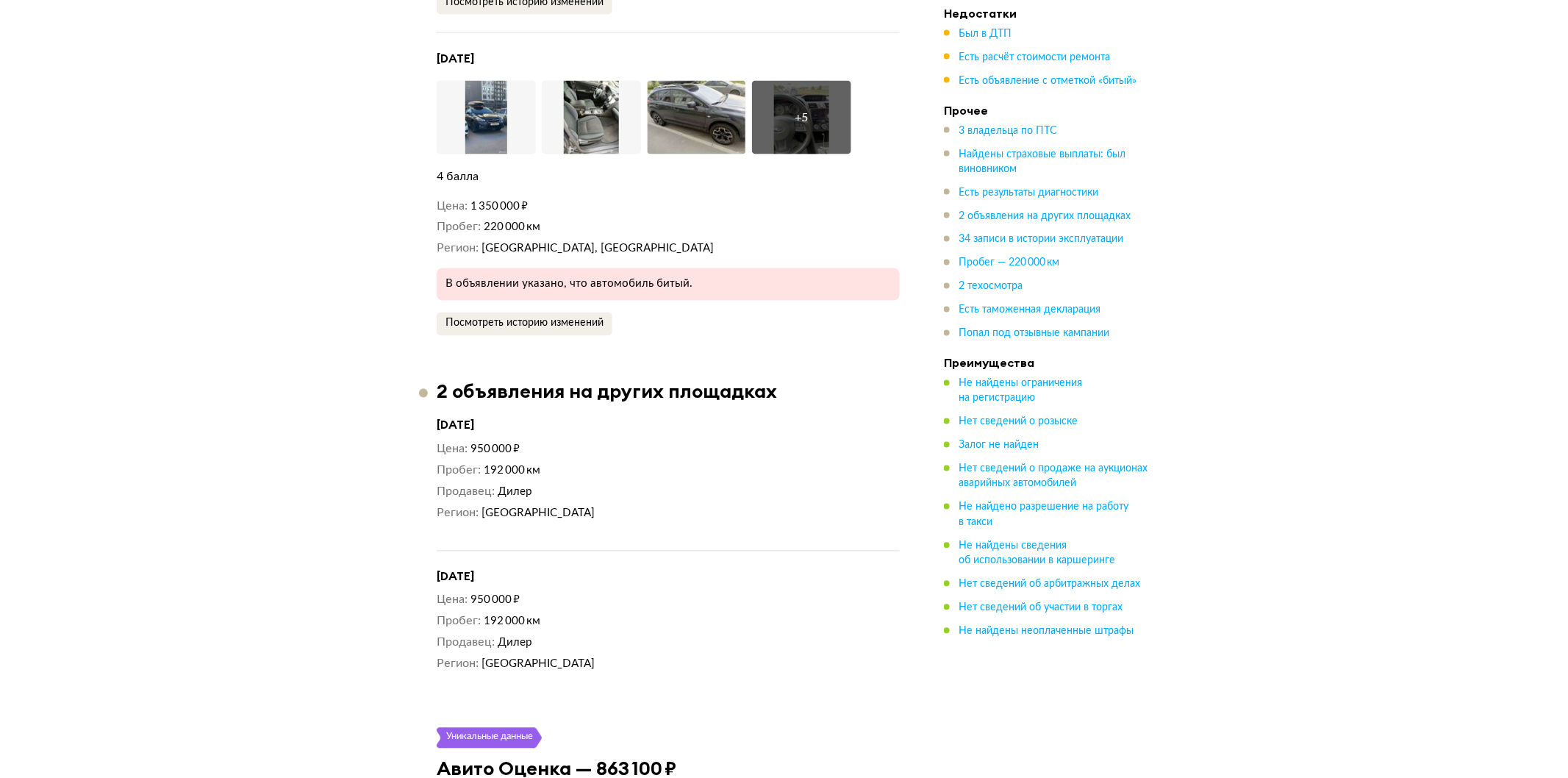
scroll to position [5611, 0]
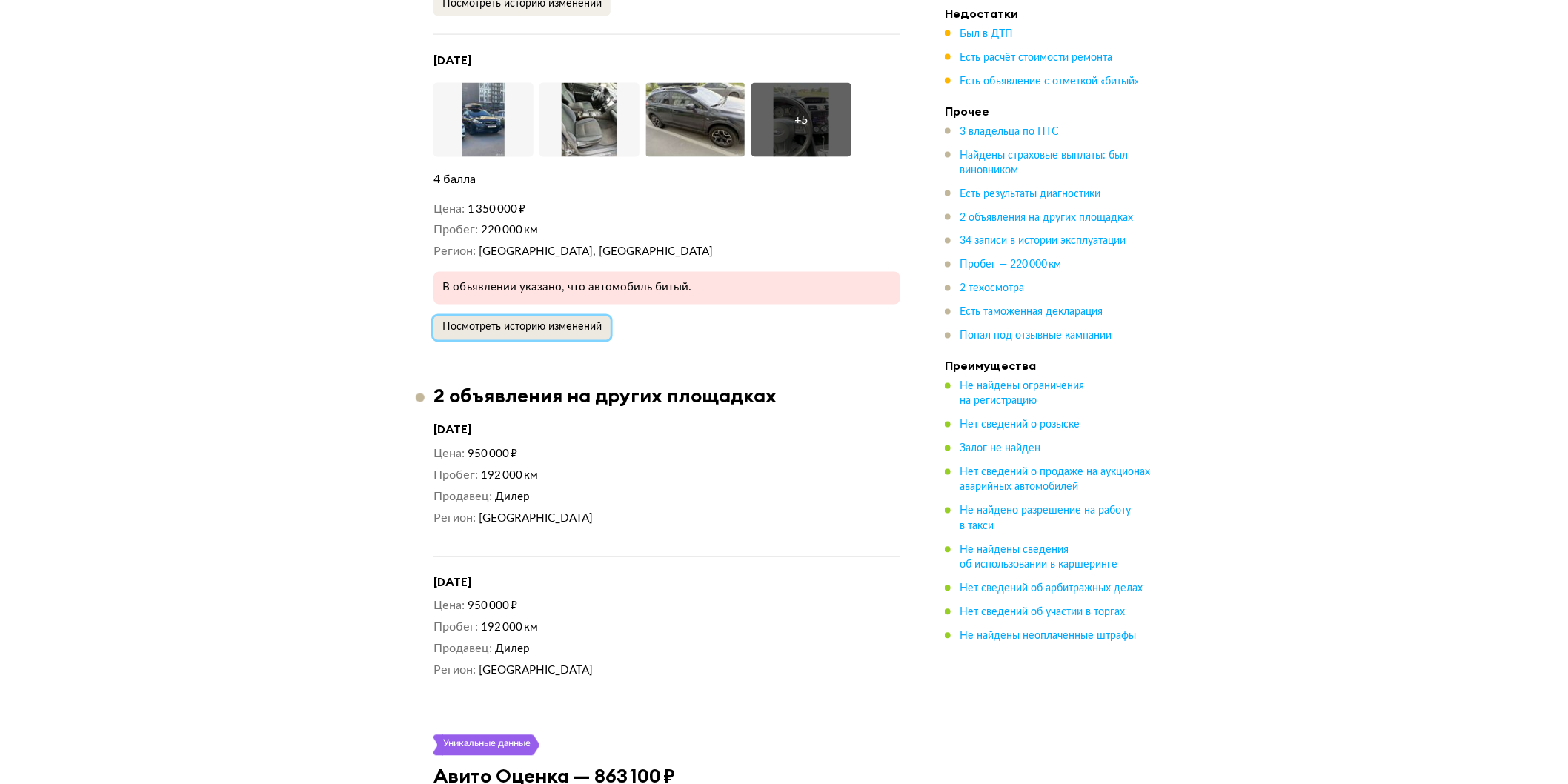
click at [491, 333] on span "Посмотреть историю изменений" at bounding box center [522, 327] width 160 height 10
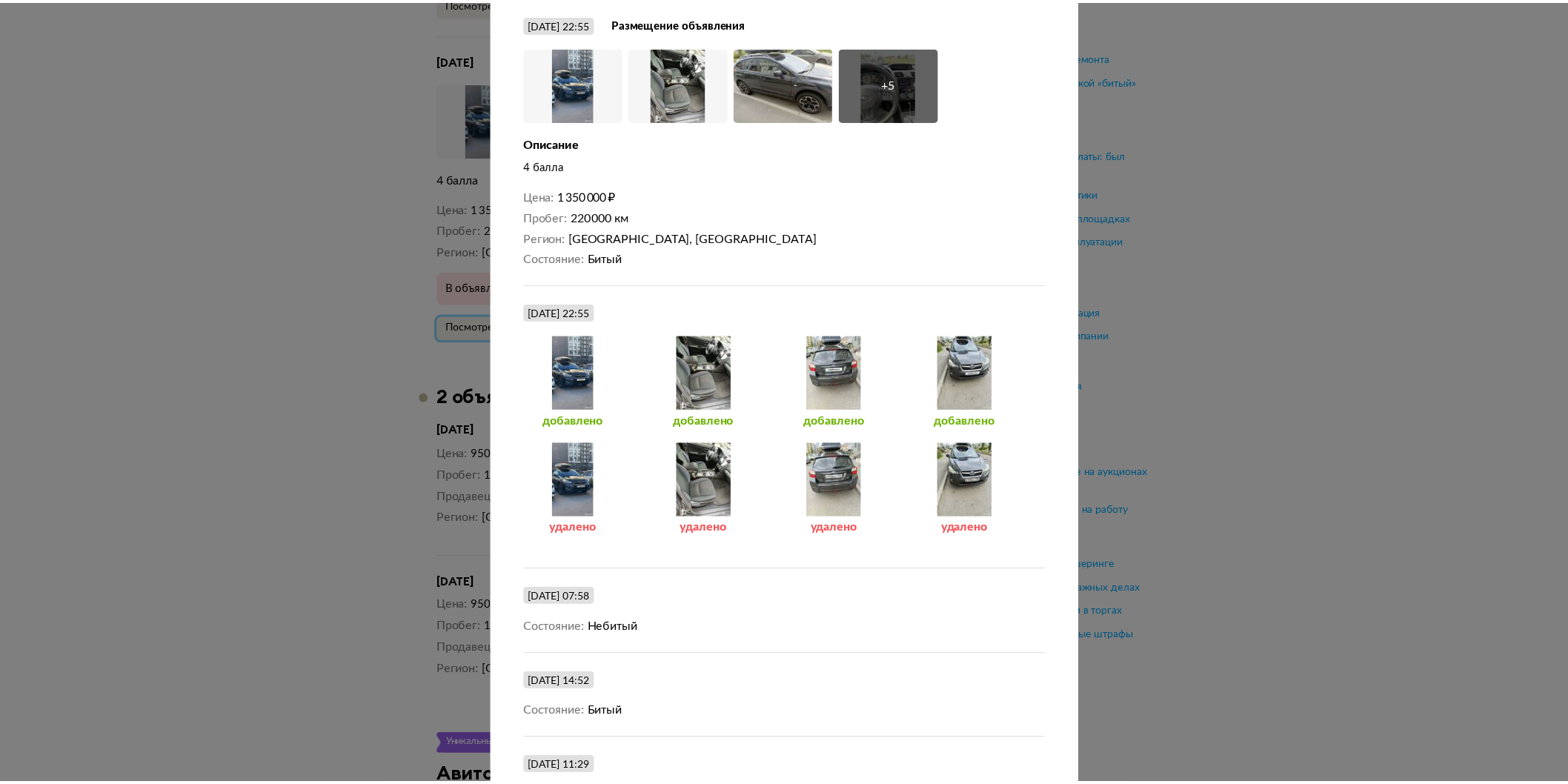
scroll to position [133, 0]
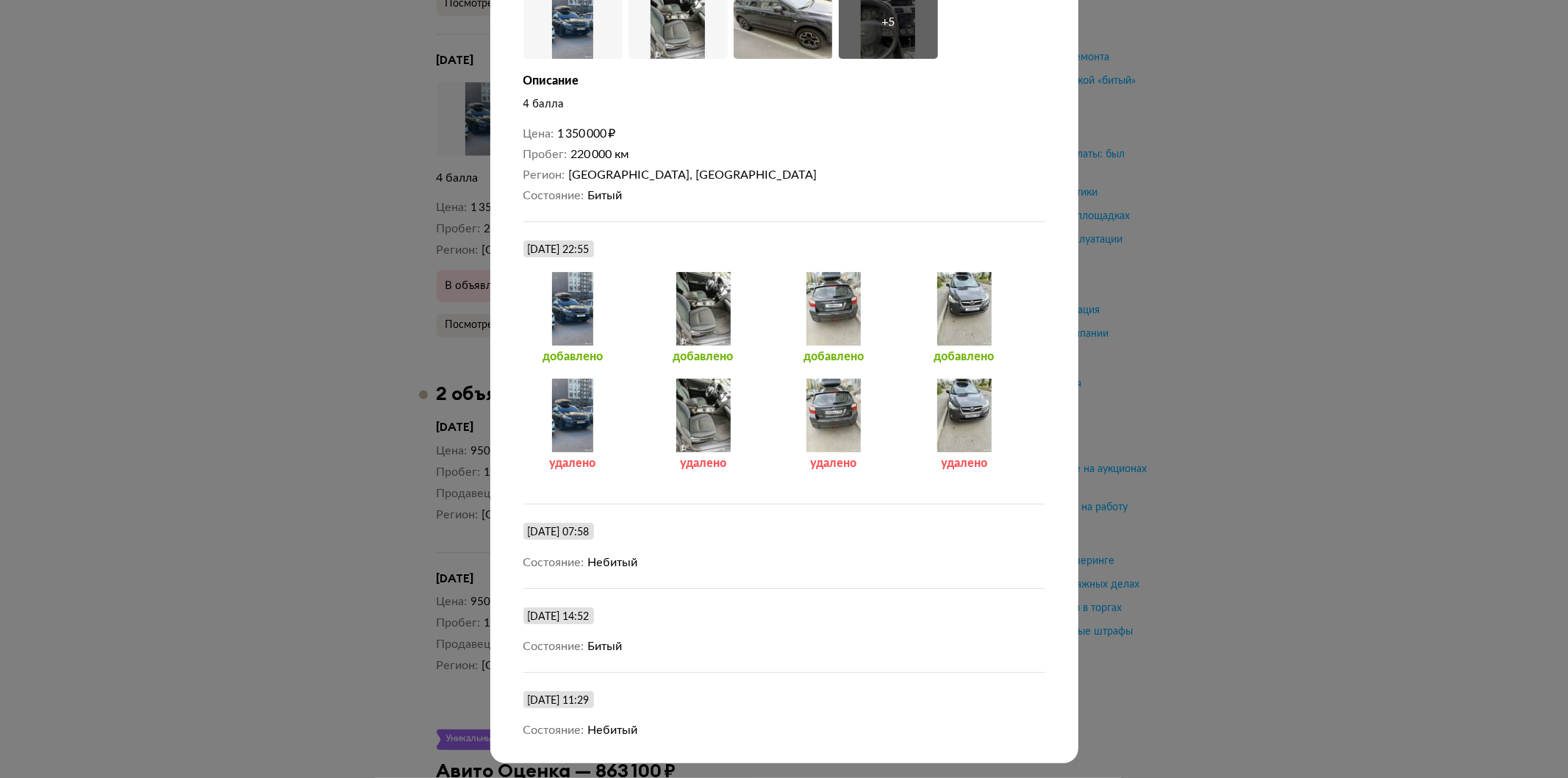
click at [384, 435] on div at bounding box center [784, 261] width 1568 height 778
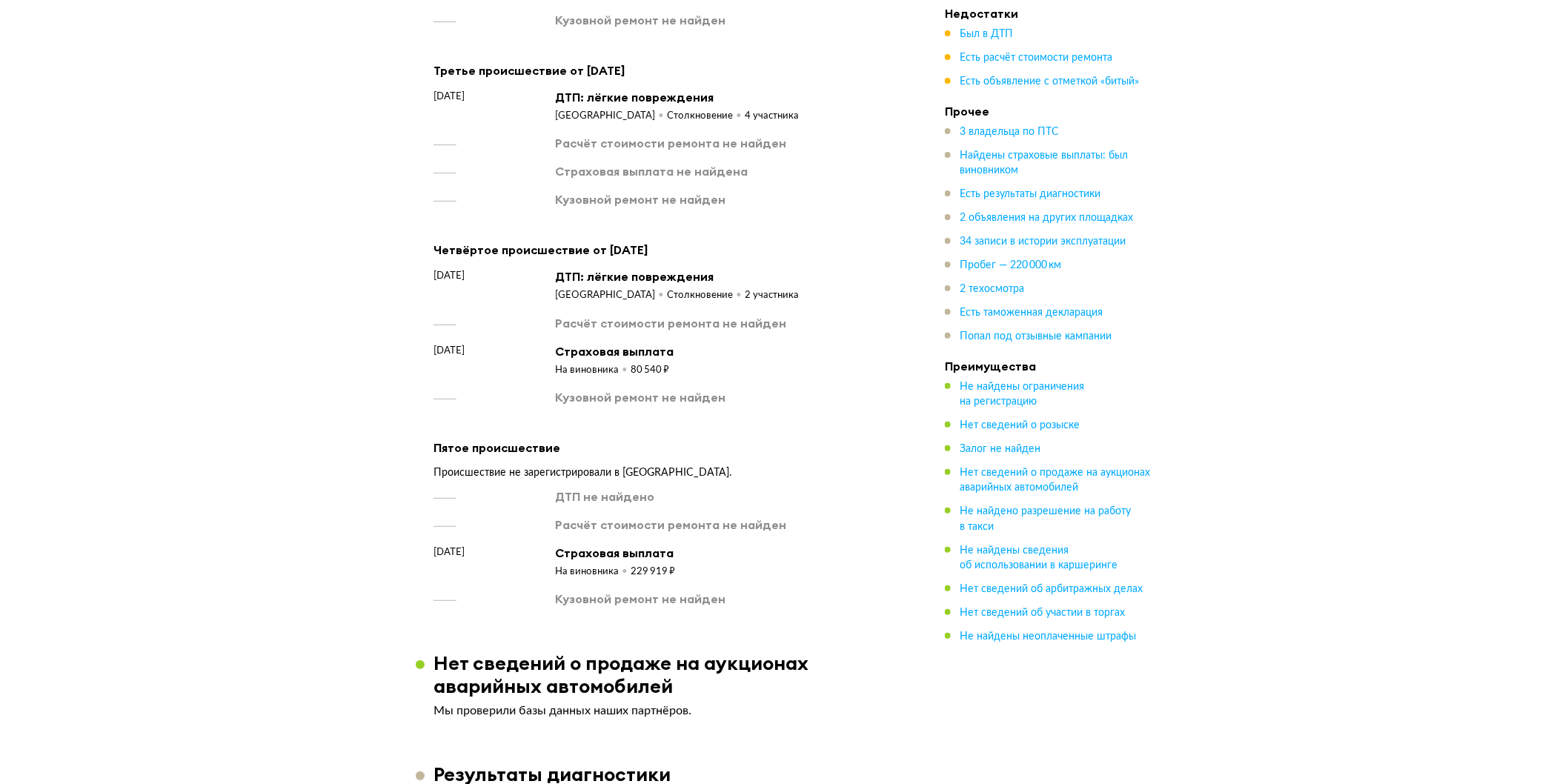
scroll to position [1865, 0]
